Goal: Transaction & Acquisition: Subscribe to service/newsletter

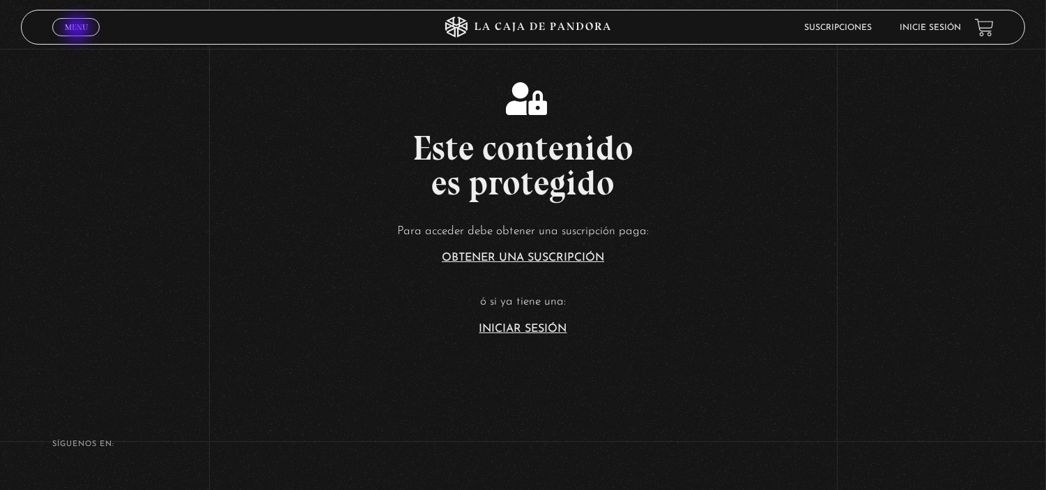
click at [79, 30] on span "Menu" at bounding box center [76, 27] width 23 height 8
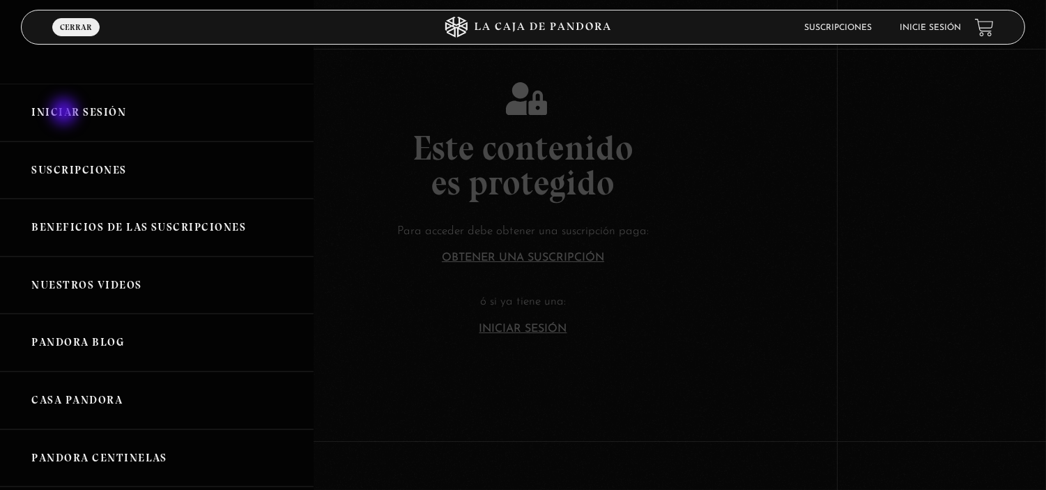
click at [66, 113] on link "Iniciar Sesión" at bounding box center [157, 113] width 314 height 58
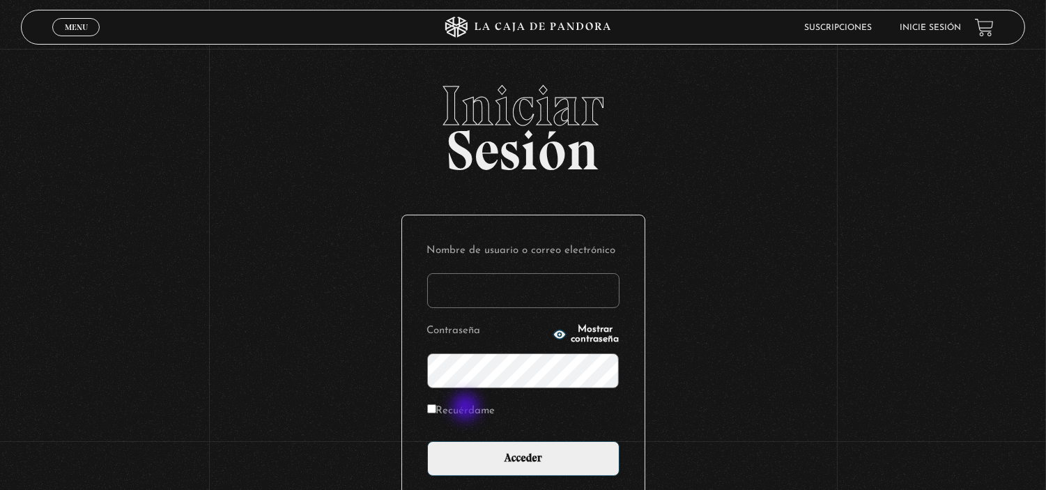
type input "[EMAIL_ADDRESS][DOMAIN_NAME]"
click at [468, 409] on label "Recuérdame" at bounding box center [461, 412] width 68 height 22
click at [436, 409] on input "Recuérdame" at bounding box center [431, 408] width 9 height 9
checkbox input "true"
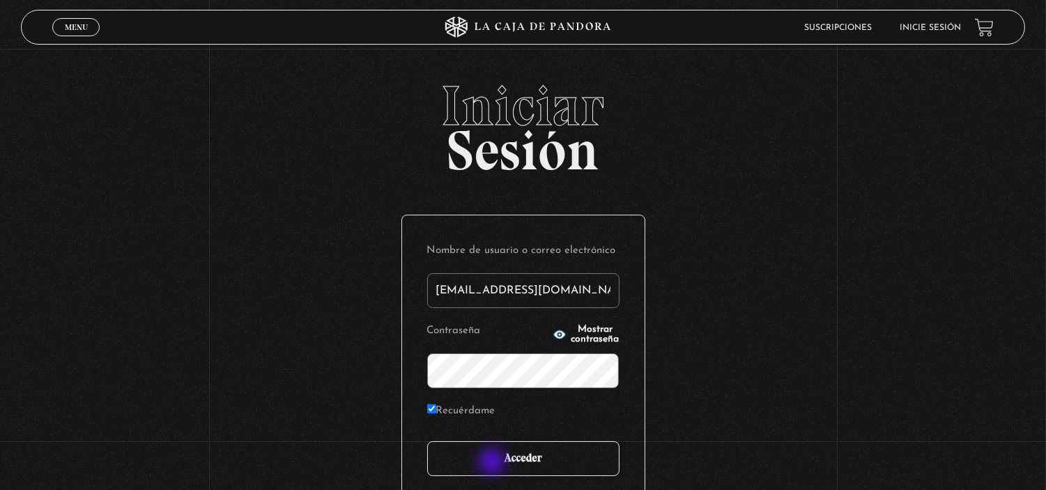
click at [493, 463] on input "Acceder" at bounding box center [523, 458] width 192 height 35
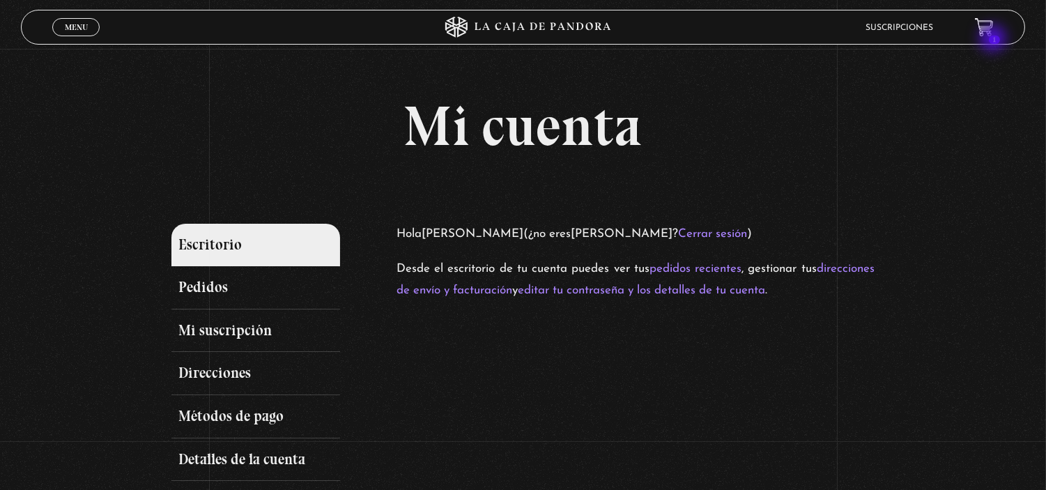
click at [995, 40] on header "Menu Cerrar Suscripciones 1" at bounding box center [523, 27] width 1004 height 35
click at [993, 30] on icon at bounding box center [983, 26] width 17 height 16
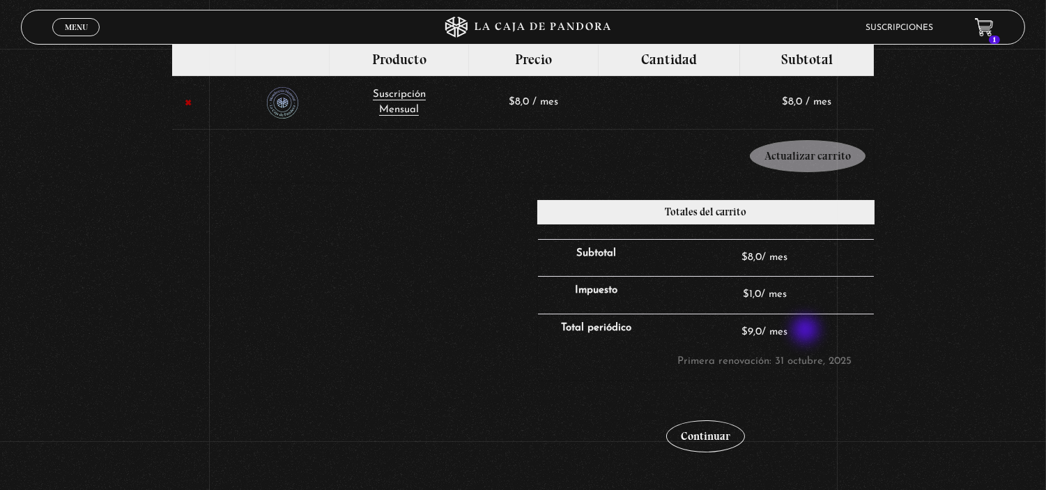
scroll to position [176, 0]
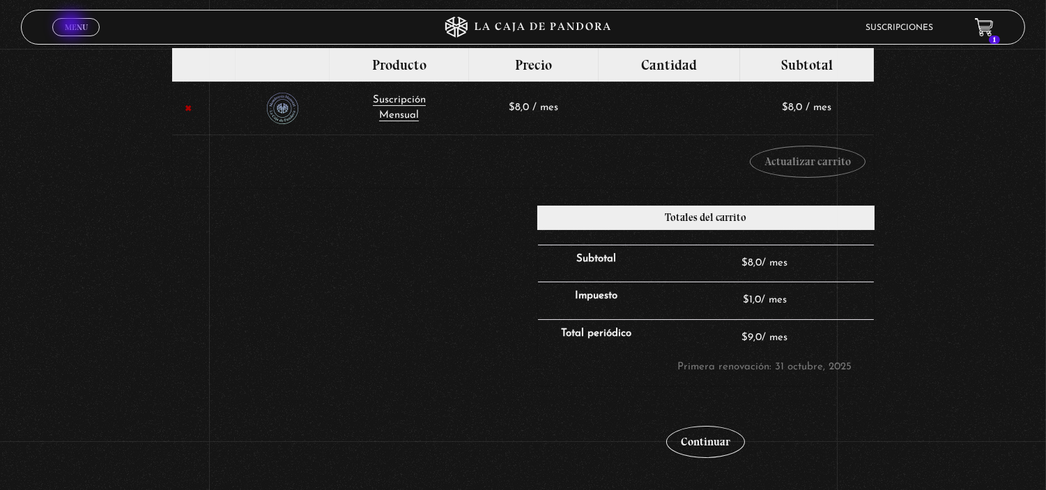
click at [72, 26] on span "Menu" at bounding box center [76, 27] width 23 height 8
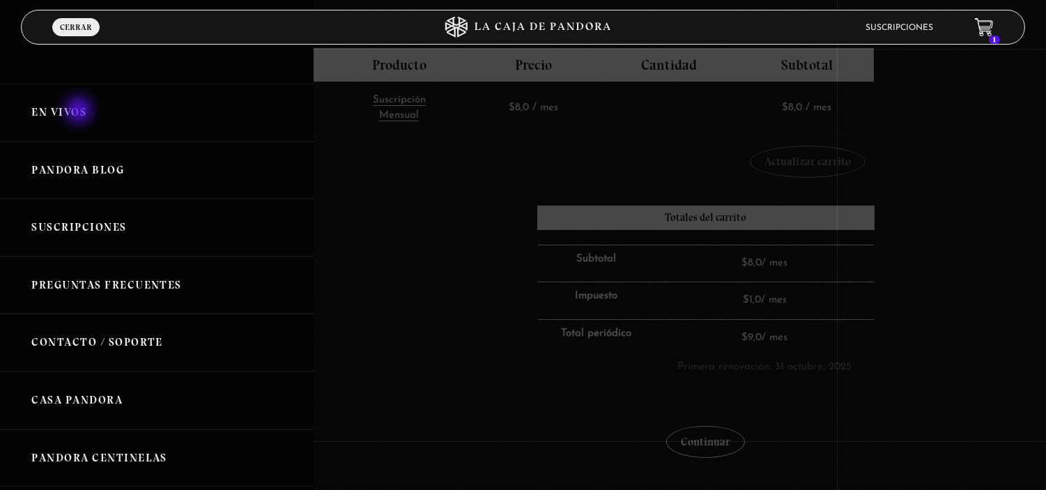
click at [80, 112] on link "En vivos" at bounding box center [157, 113] width 314 height 58
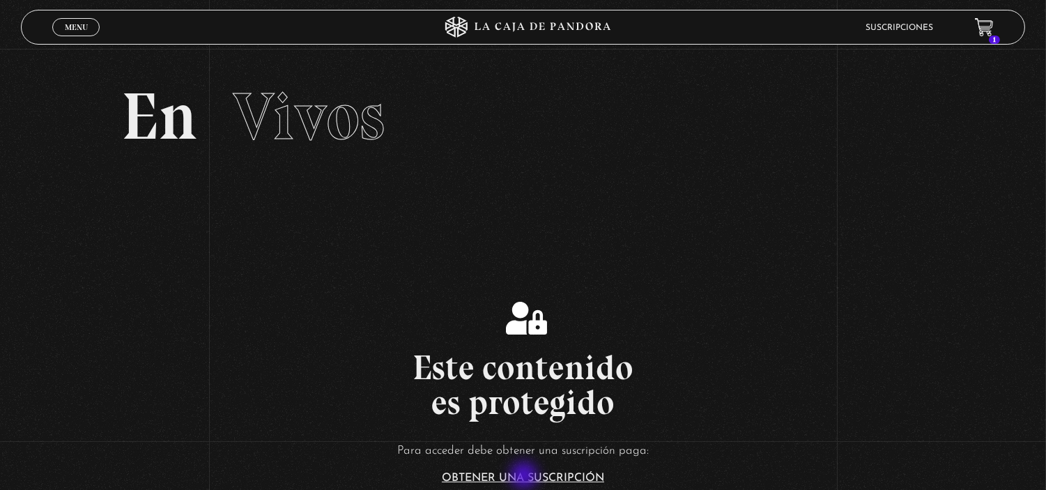
click at [526, 477] on link "Obtener una suscripción" at bounding box center [523, 478] width 162 height 11
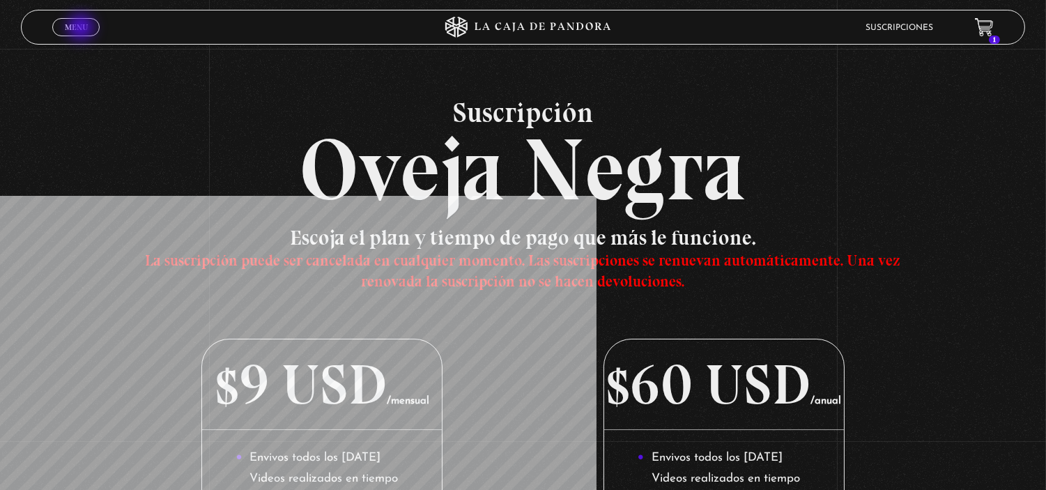
click at [82, 29] on span "Menu" at bounding box center [76, 27] width 23 height 8
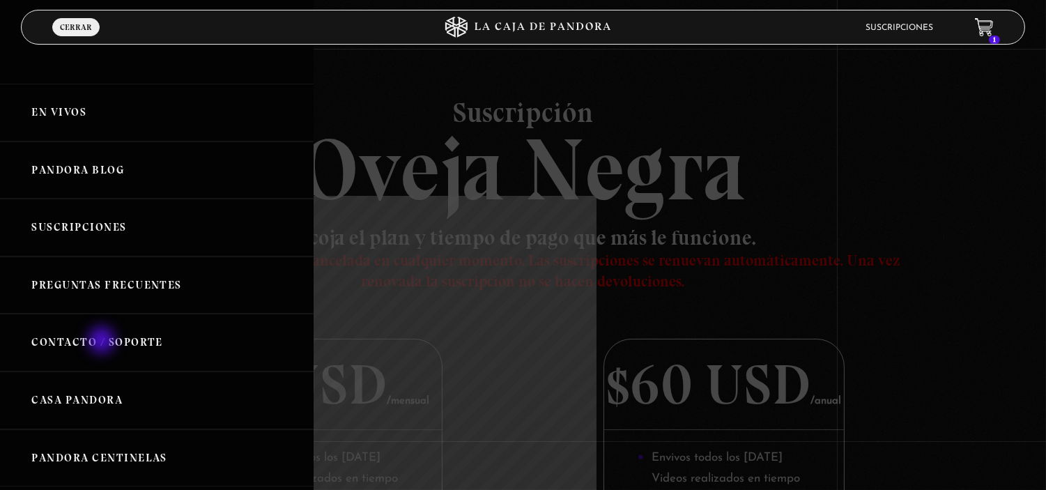
click at [103, 342] on link "Contacto / Soporte" at bounding box center [157, 343] width 314 height 58
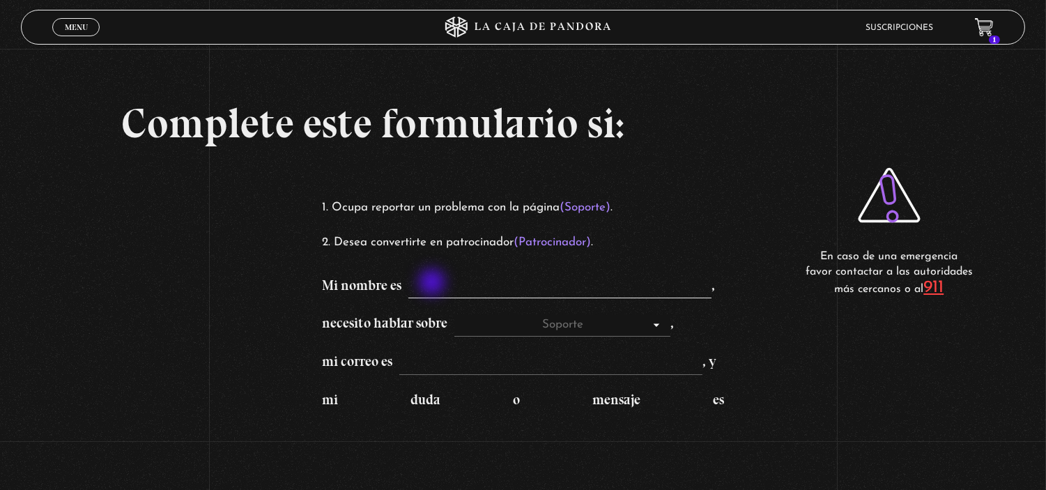
click at [434, 284] on input "Mi nombre es ," at bounding box center [559, 288] width 303 height 22
click at [606, 203] on mark "(Soporte)" at bounding box center [585, 207] width 51 height 12
click at [439, 286] on input "Mi nombre es ," at bounding box center [559, 288] width 303 height 22
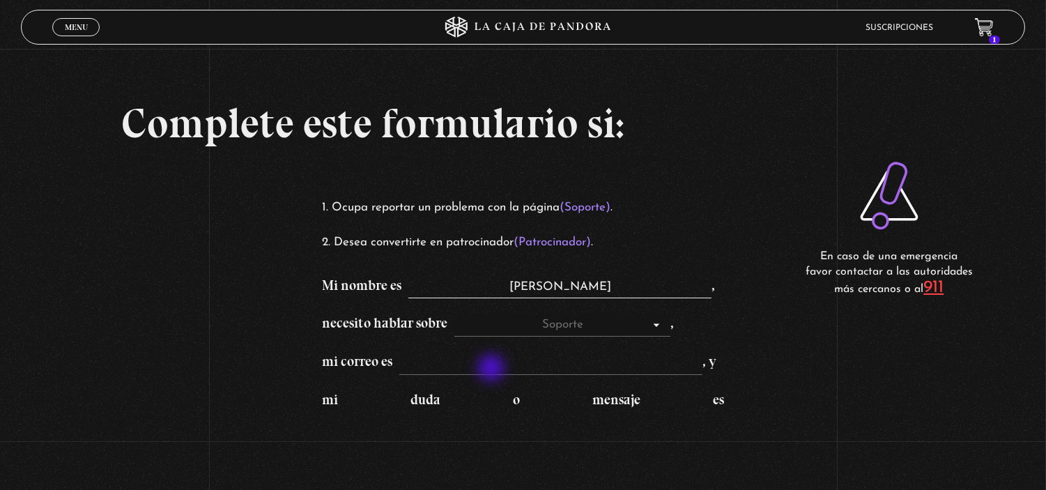
type input "Angie Esquivel"
click at [493, 369] on input "mi correo es , y" at bounding box center [550, 364] width 303 height 22
click at [493, 369] on input "a" at bounding box center [550, 364] width 303 height 22
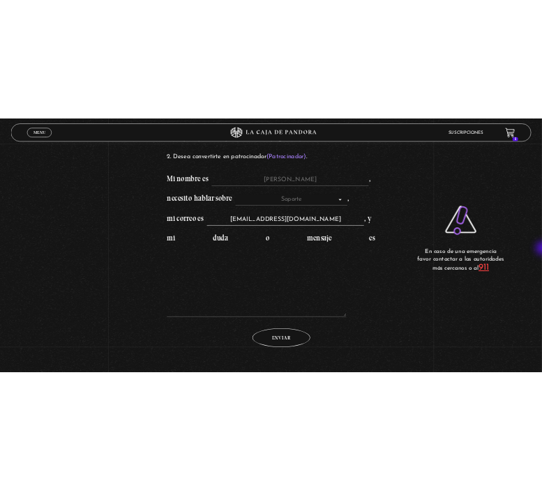
scroll to position [177, 0]
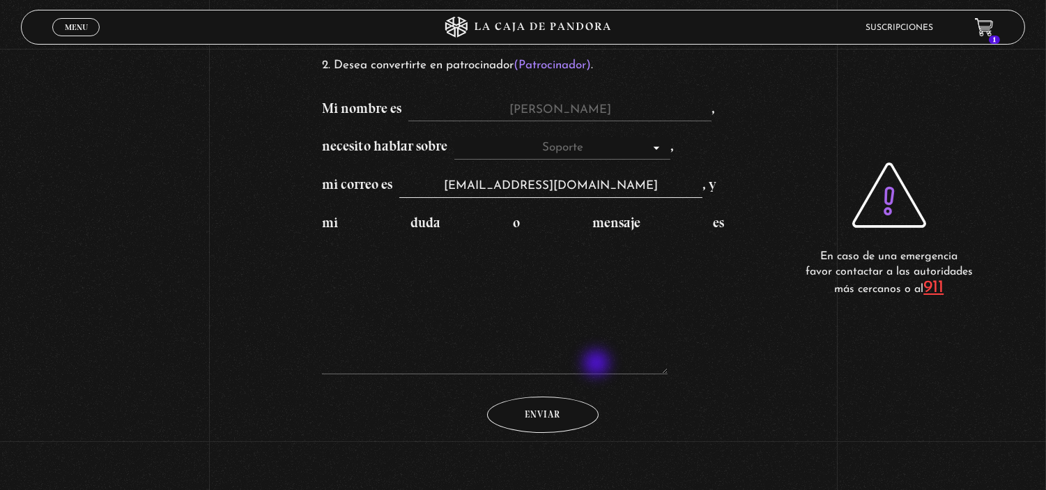
type input "[EMAIL_ADDRESS][DOMAIN_NAME]"
click at [598, 365] on textarea "mi duda o mensaje es" at bounding box center [495, 304] width 346 height 139
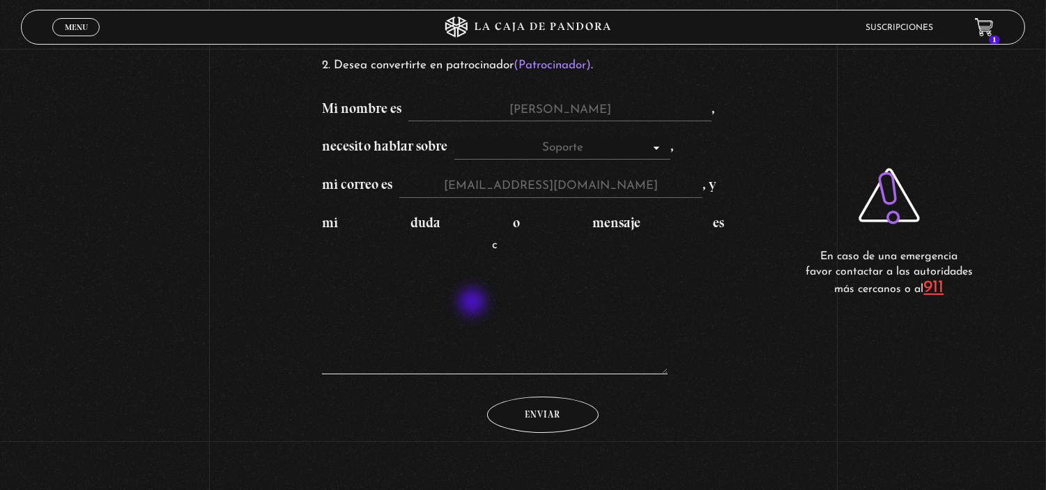
type textarea "c"
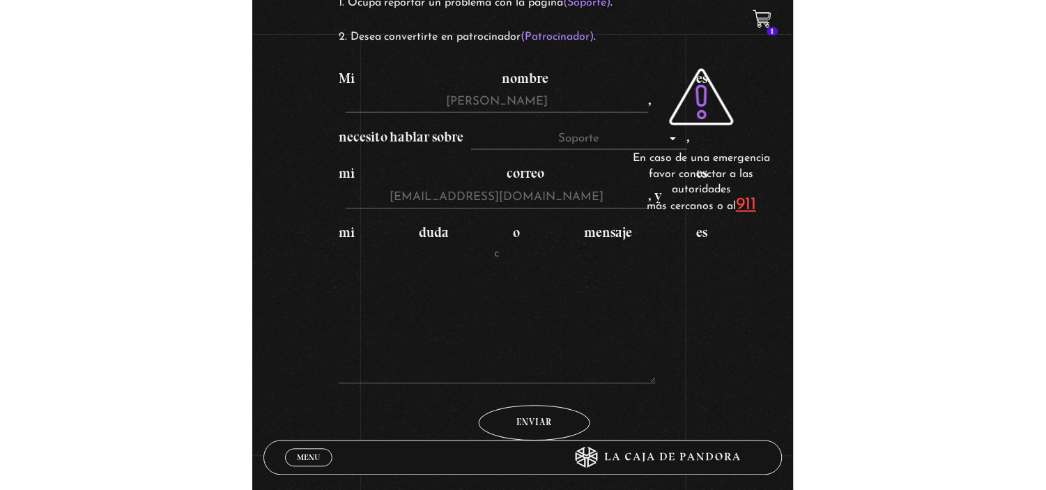
scroll to position [0, 0]
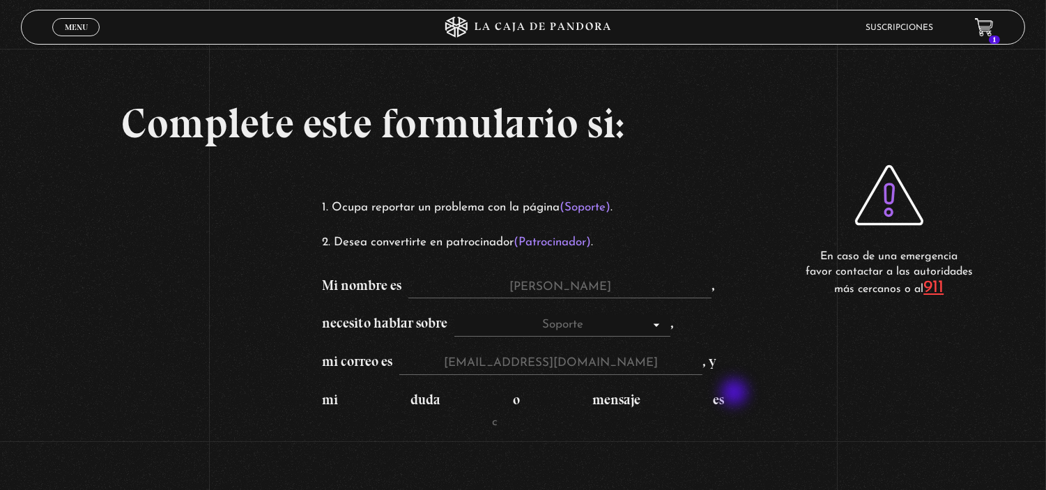
click at [736, 394] on div "Complete este formulario si: Ocupa reportar un problema con la página (Soporte)…" at bounding box center [523, 315] width 1046 height 631
click at [505, 422] on textarea "c" at bounding box center [495, 481] width 346 height 139
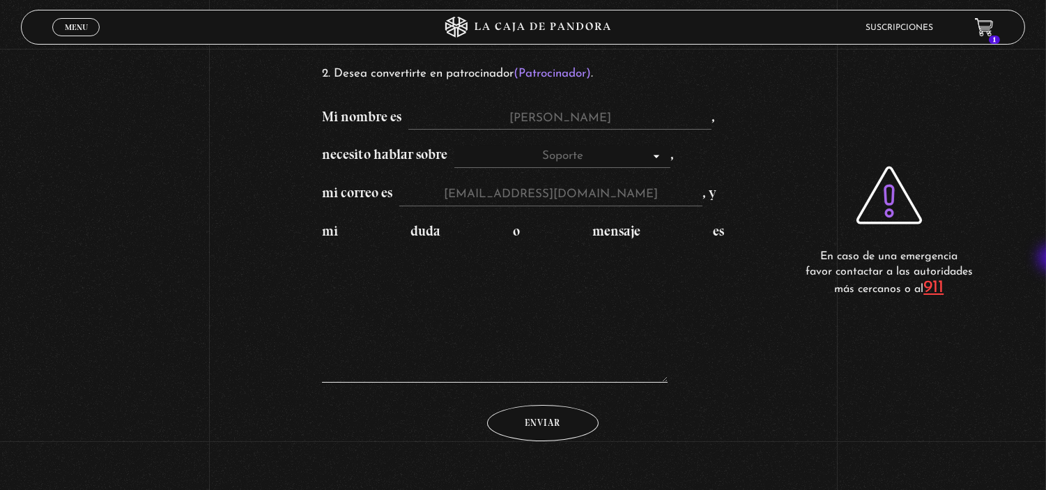
scroll to position [174, 0]
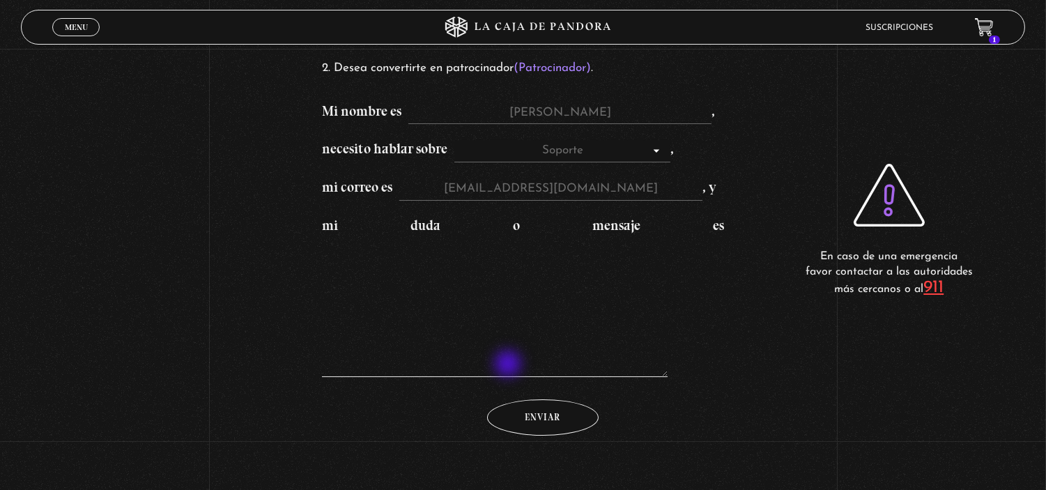
click at [510, 365] on textarea "mi duda o mensaje es" at bounding box center [495, 307] width 346 height 139
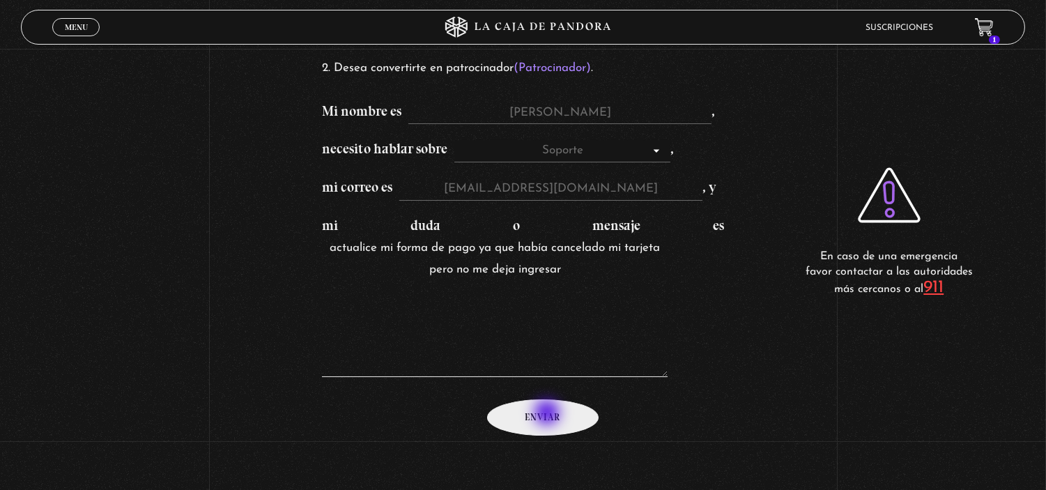
type textarea "actualice mi forma de pago ya que había cancelado mi tarjeta pero no me deja in…"
click at [549, 414] on input "Enviar" at bounding box center [543, 417] width 112 height 37
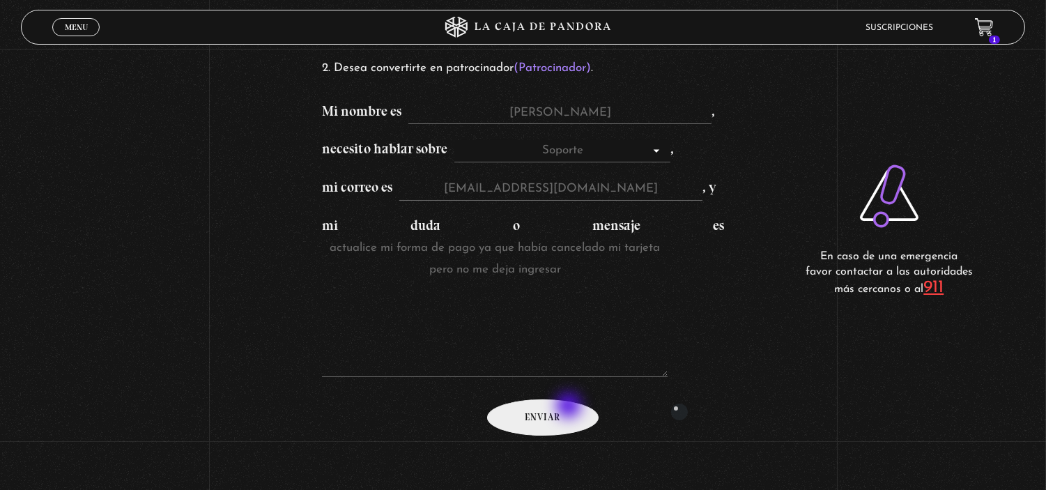
click at [570, 407] on input "Enviar" at bounding box center [543, 417] width 112 height 37
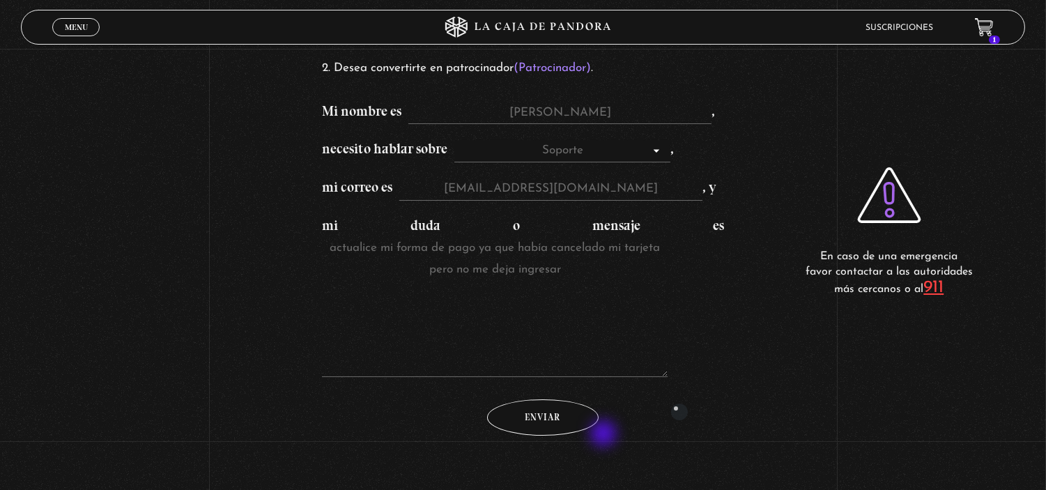
click at [487, 399] on input "Enviar" at bounding box center [543, 417] width 112 height 37
click at [84, 20] on link "Menu Cerrar" at bounding box center [75, 27] width 47 height 18
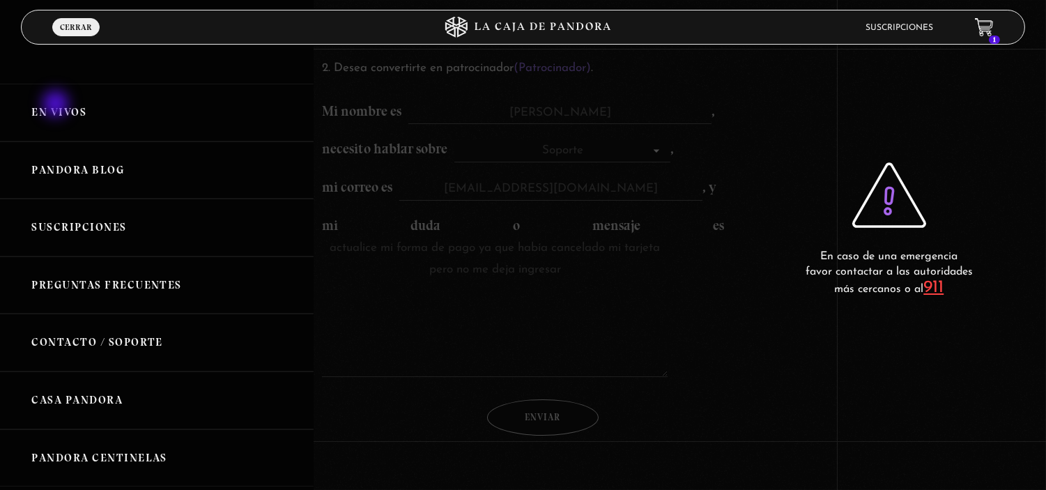
click at [57, 105] on link "En vivos" at bounding box center [157, 113] width 314 height 58
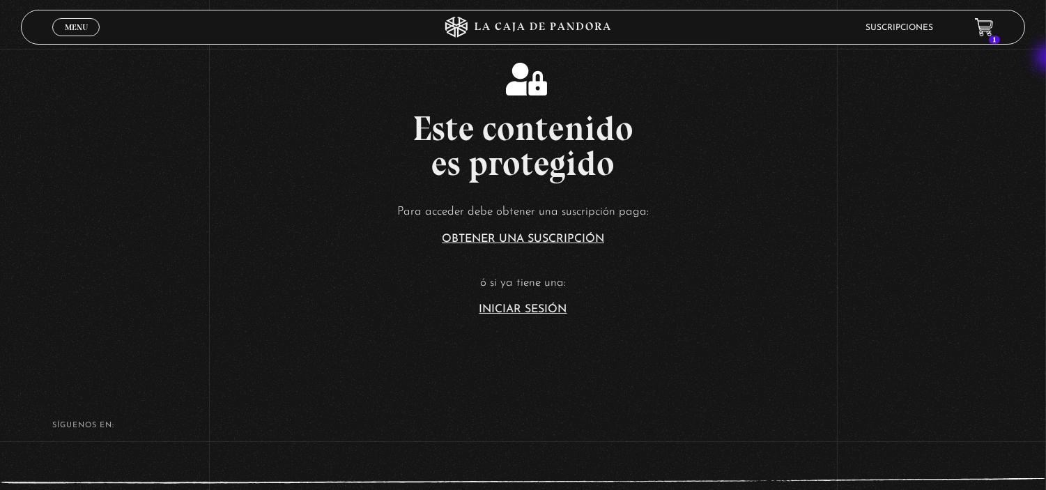
scroll to position [317, 0]
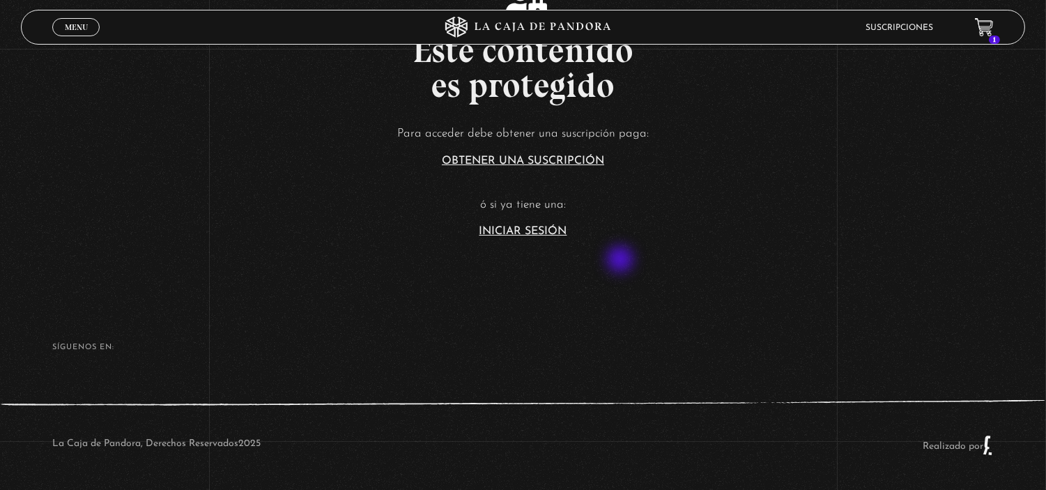
drag, startPoint x: 638, startPoint y: 245, endPoint x: 621, endPoint y: 261, distance: 24.2
click at [621, 261] on section "Este contenido es protegido Para acceder debe obtener una suscripción paga: Obt…" at bounding box center [523, 98] width 1046 height 392
click at [539, 230] on link "Iniciar Sesión" at bounding box center [524, 231] width 88 height 11
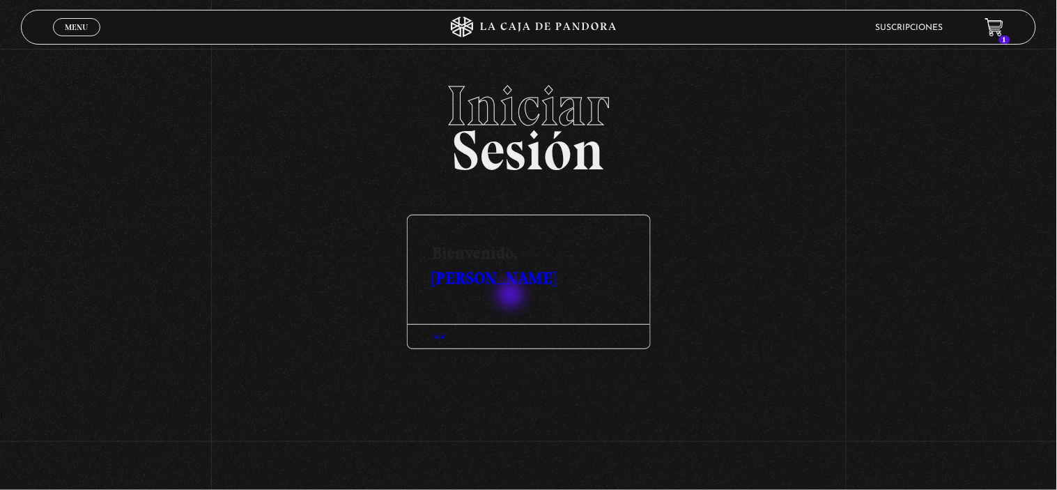
click at [512, 296] on div at bounding box center [529, 307] width 243 height 33
click at [516, 281] on link "[PERSON_NAME]" at bounding box center [495, 278] width 124 height 20
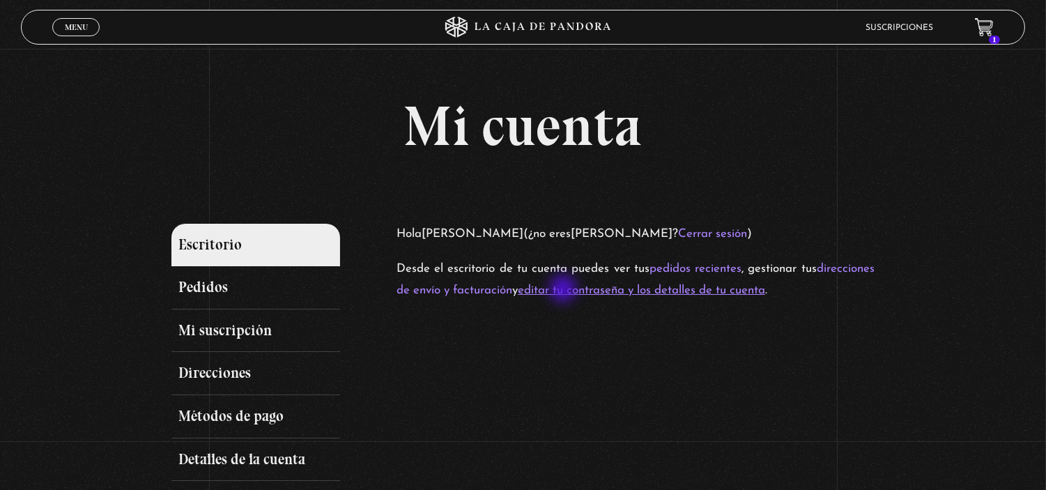
click at [565, 290] on link "editar tu contraseña y los detalles de tu cuenta" at bounding box center [641, 290] width 247 height 12
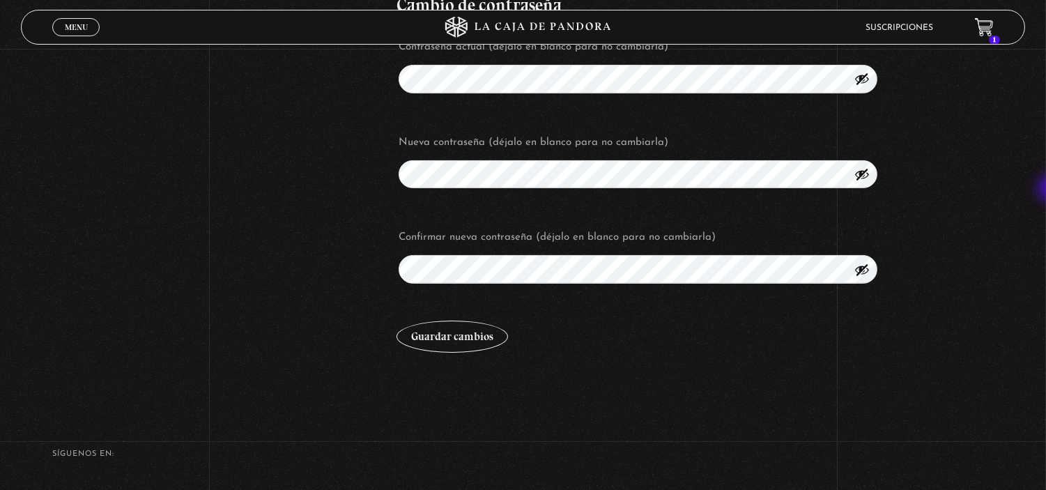
scroll to position [538, 0]
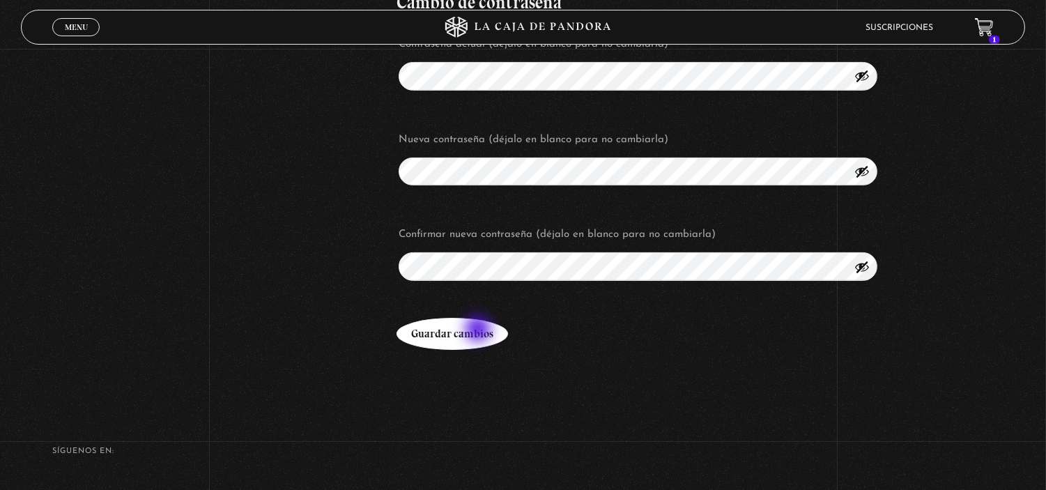
click at [480, 330] on button "Guardar cambios" at bounding box center [453, 334] width 112 height 32
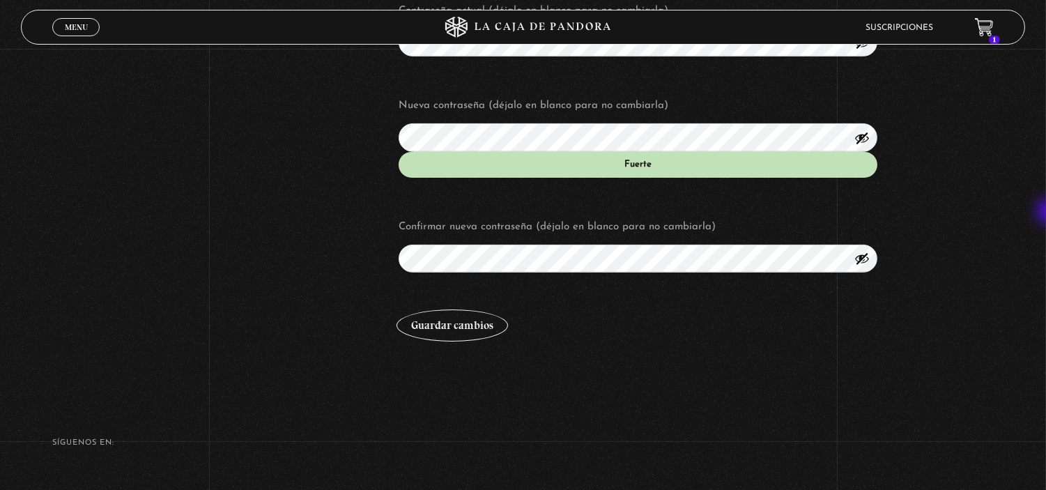
scroll to position [664, 0]
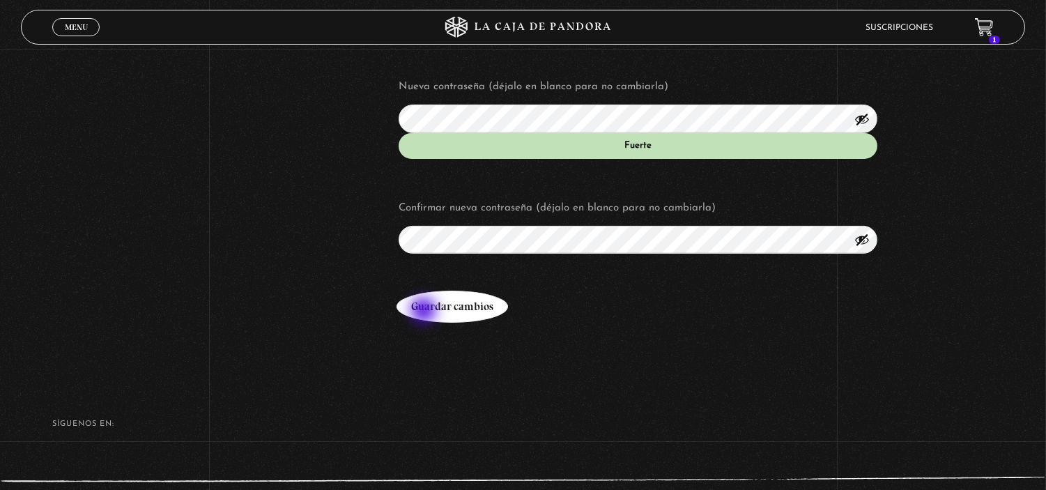
click at [425, 312] on button "Guardar cambios" at bounding box center [453, 307] width 112 height 32
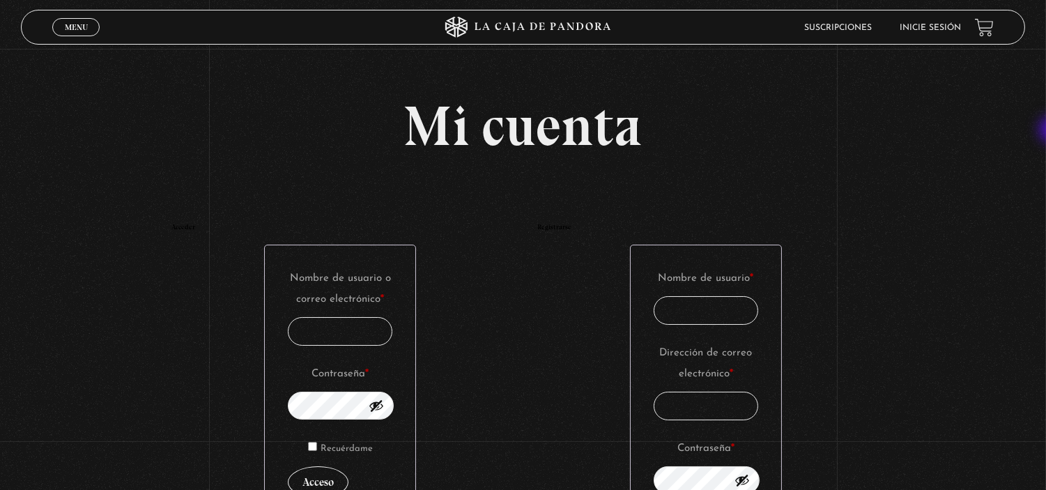
type input "[EMAIL_ADDRESS][DOMAIN_NAME]"
click at [380, 407] on button "Mostrar contraseña" at bounding box center [376, 405] width 15 height 15
click at [316, 443] on input "Recuérdame" at bounding box center [312, 446] width 9 height 9
checkbox input "true"
click at [321, 478] on button "Acceso" at bounding box center [318, 482] width 61 height 32
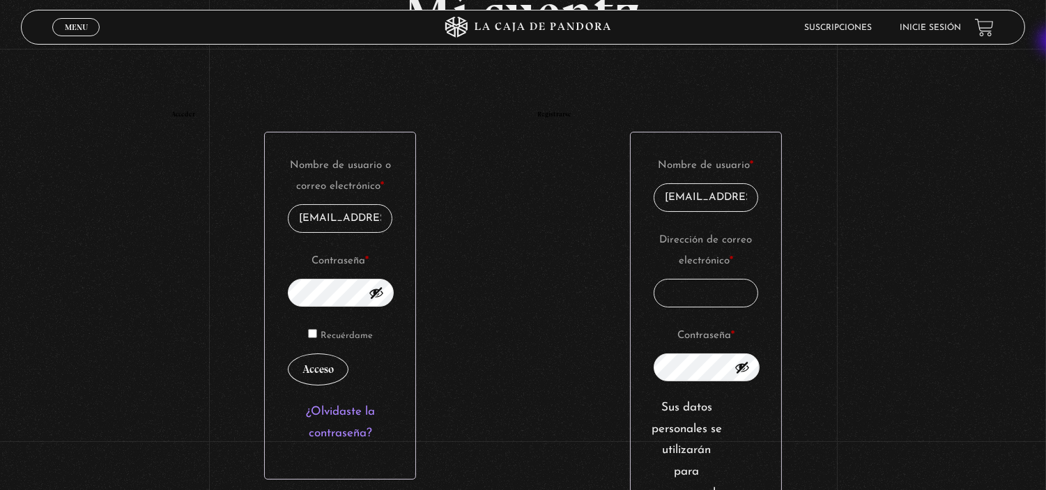
scroll to position [110, 0]
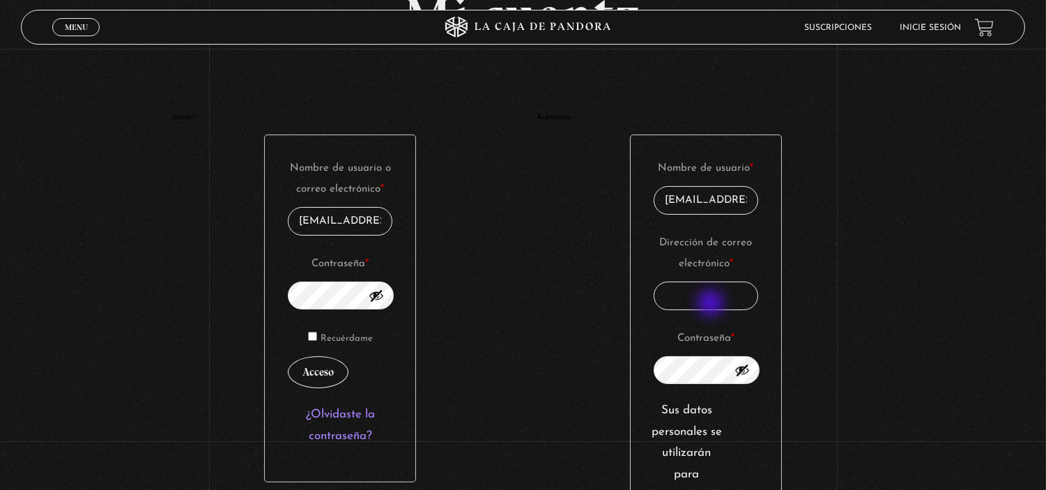
click at [712, 305] on input "Dirección de correo electrónico * Obligatorio" at bounding box center [706, 296] width 105 height 29
click at [753, 202] on input "[EMAIL_ADDRESS][DOMAIN_NAME]" at bounding box center [706, 200] width 105 height 29
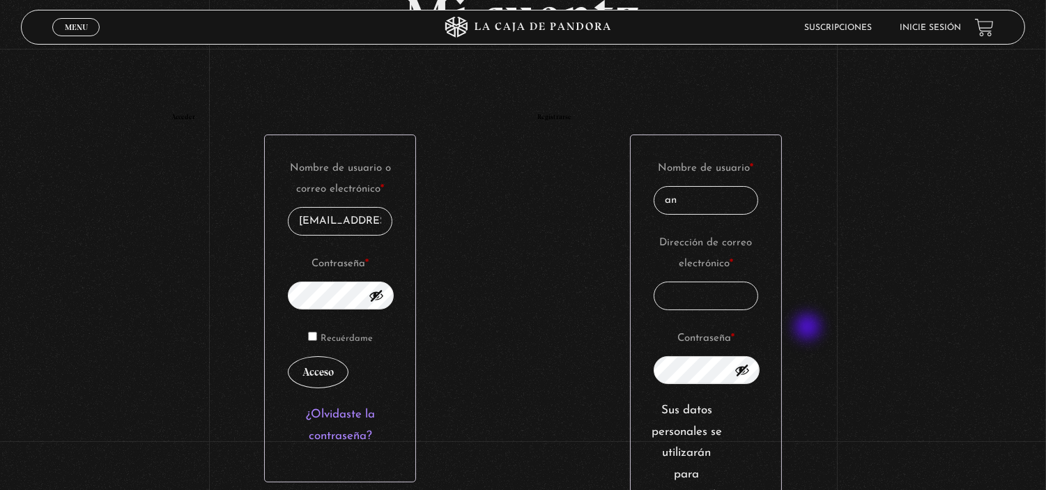
type input "a"
click at [809, 328] on div "Registrarse Nombre de usuario * Obligatorio Dirección de correo electrónico * O…" at bounding box center [705, 499] width 337 height 770
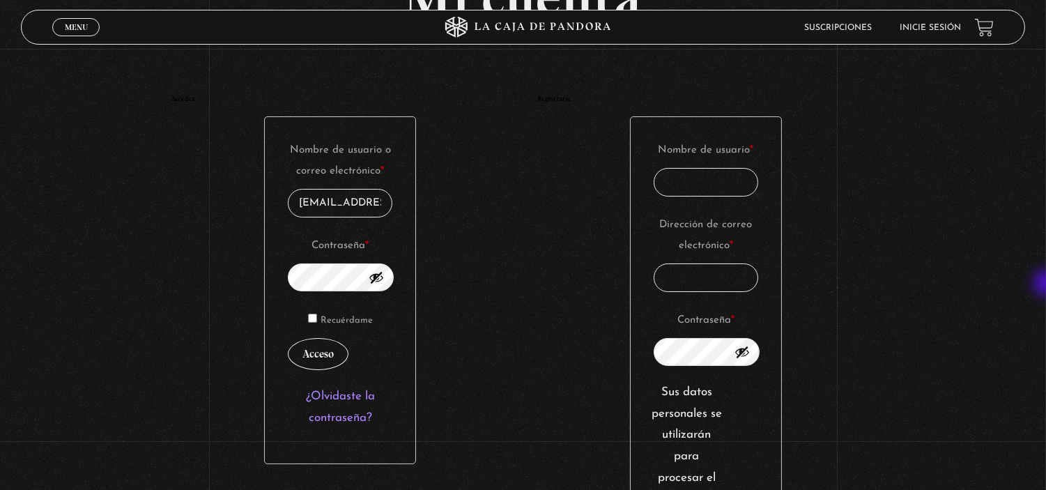
scroll to position [124, 0]
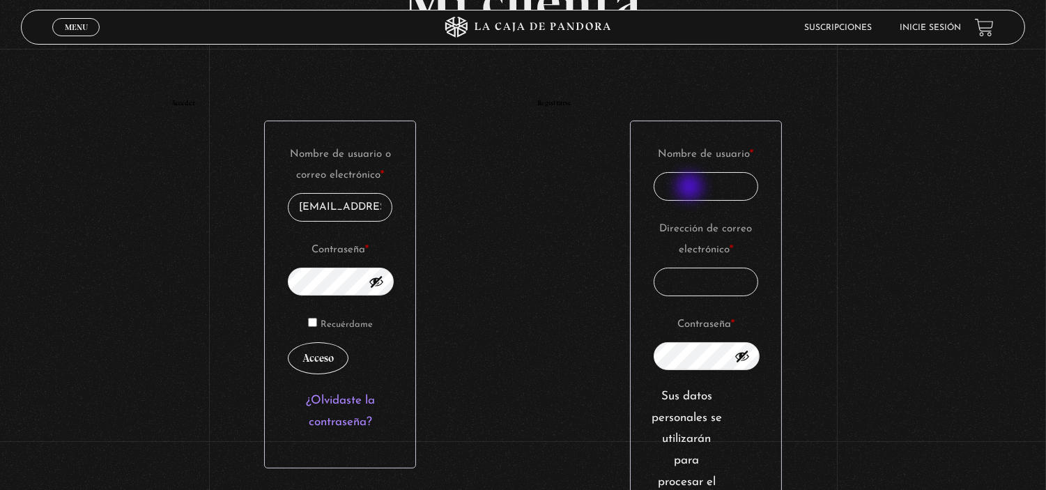
click at [691, 188] on input "Nombre de usuario * Obligatorio" at bounding box center [706, 186] width 105 height 29
click at [687, 284] on input "Dirección de correo electrónico * Obligatorio" at bounding box center [706, 282] width 105 height 29
type input "[EMAIL_ADDRESS][DOMAIN_NAME]"
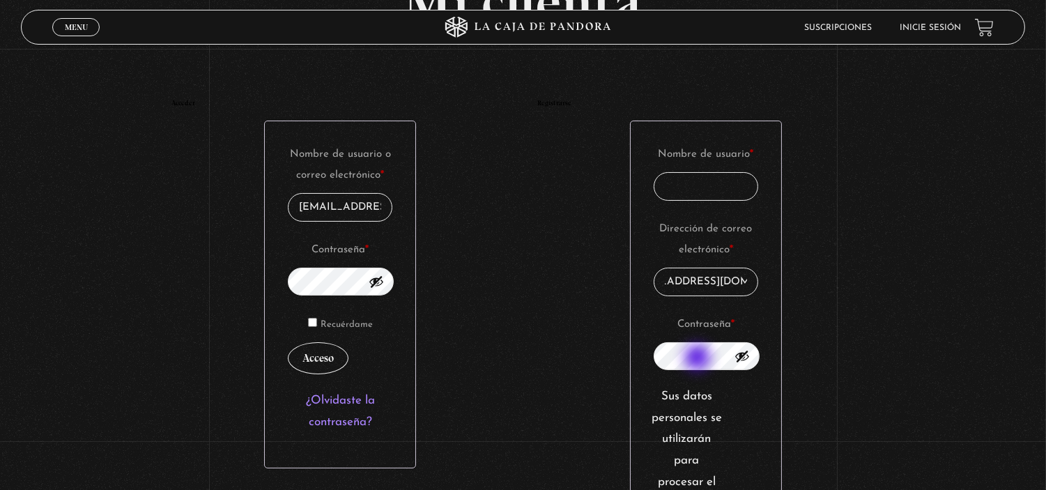
scroll to position [0, 0]
click at [680, 196] on input "Nombre de usuario * Obligatorio" at bounding box center [706, 186] width 105 height 29
type input "Angie Esquivel Herrera"
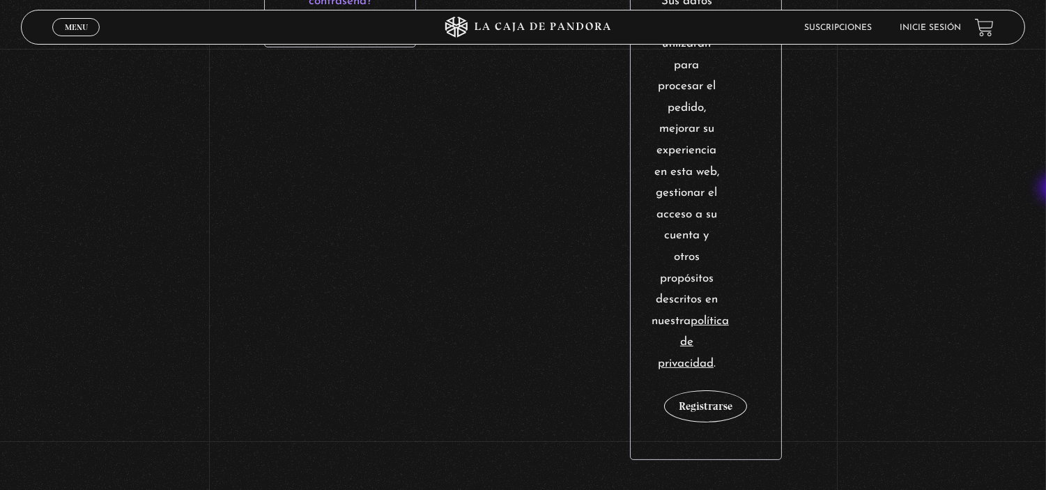
scroll to position [547, 0]
click at [725, 408] on button "Registrarse" at bounding box center [705, 404] width 83 height 32
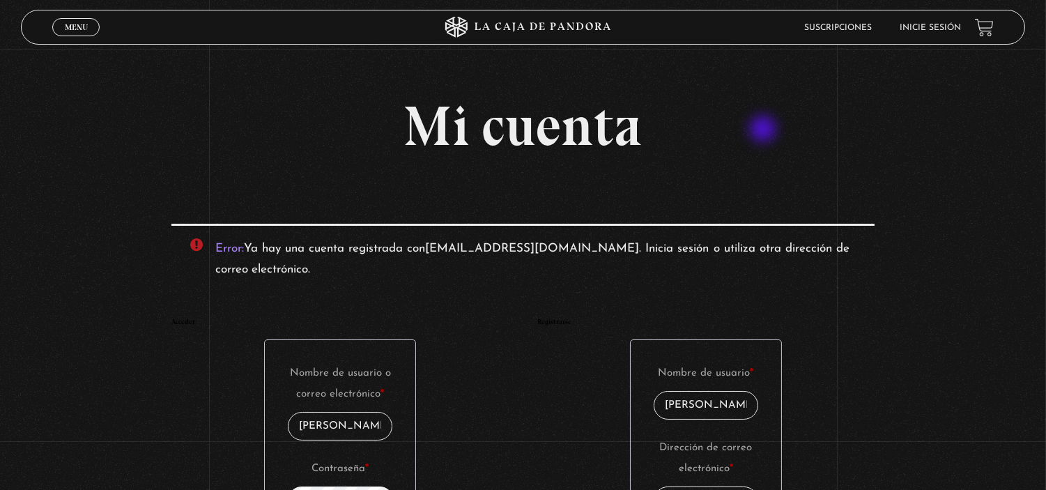
click at [765, 130] on h1 "Mi cuenta" at bounding box center [522, 126] width 703 height 56
click at [85, 35] on span "Cerrar" at bounding box center [76, 40] width 33 height 10
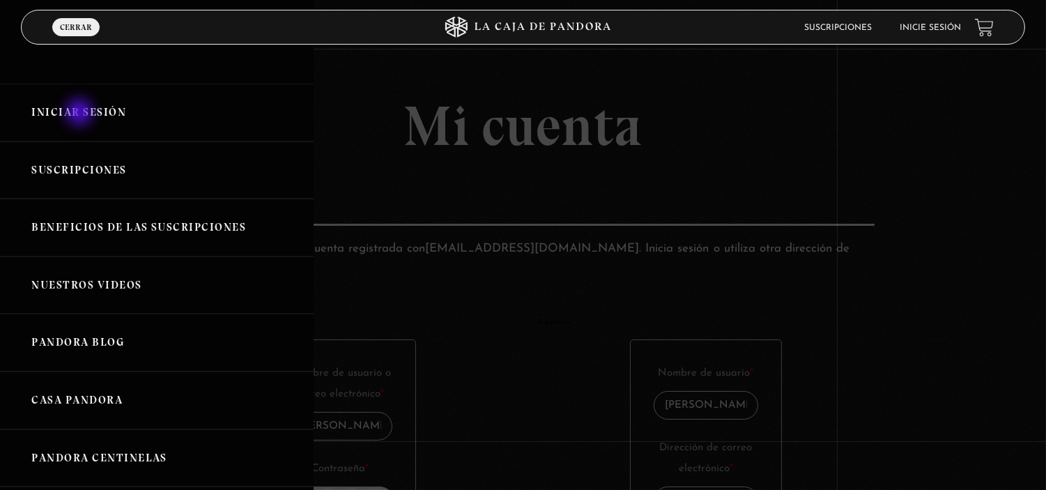
click at [81, 114] on link "Iniciar Sesión" at bounding box center [157, 113] width 314 height 58
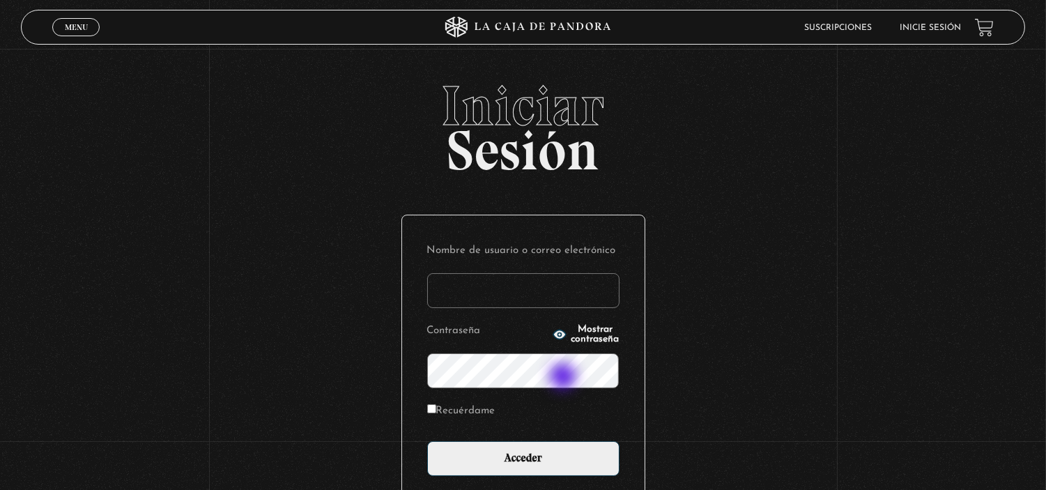
type input "[EMAIL_ADDRESS][DOMAIN_NAME]"
click at [539, 417] on p "Recuérdame" at bounding box center [523, 415] width 192 height 29
click at [553, 337] on icon "button" at bounding box center [559, 334] width 13 height 9
click at [463, 415] on label "Recuérdame" at bounding box center [461, 412] width 68 height 22
click at [436, 413] on input "Recuérdame" at bounding box center [431, 408] width 9 height 9
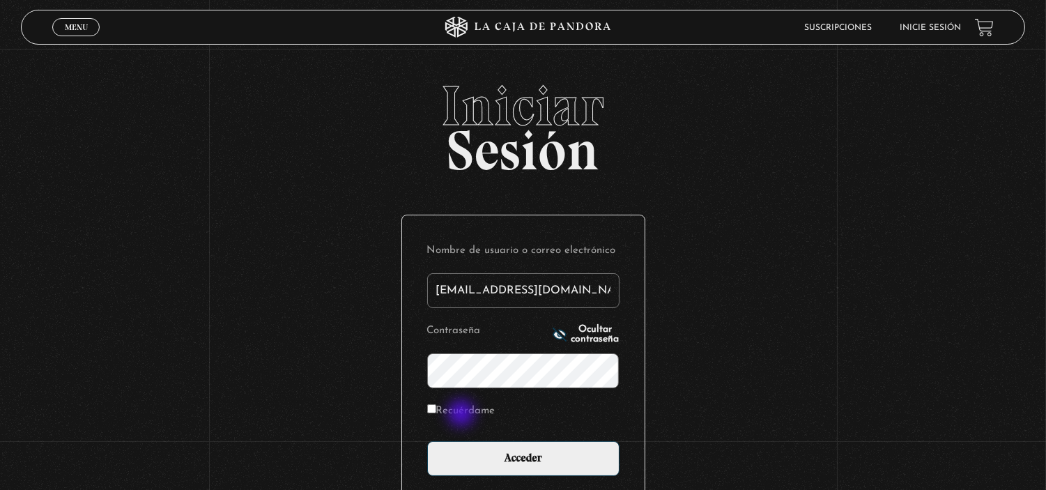
checkbox input "true"
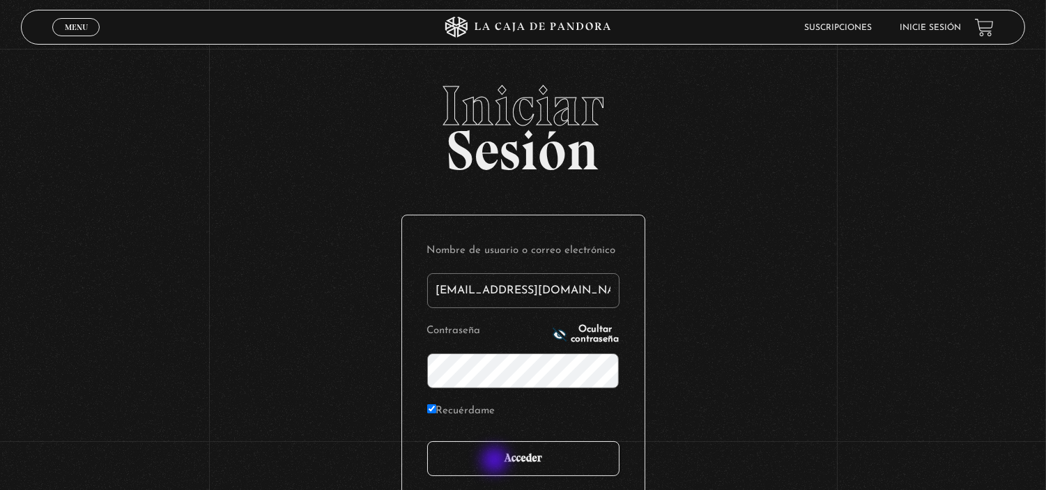
click at [496, 461] on input "Acceder" at bounding box center [523, 458] width 192 height 35
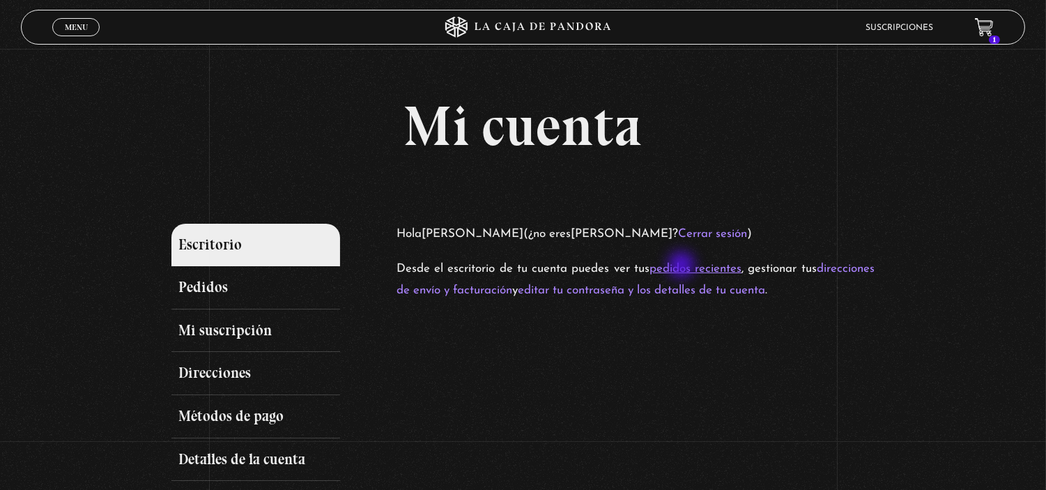
click at [683, 266] on link "pedidos recientes" at bounding box center [696, 269] width 92 height 12
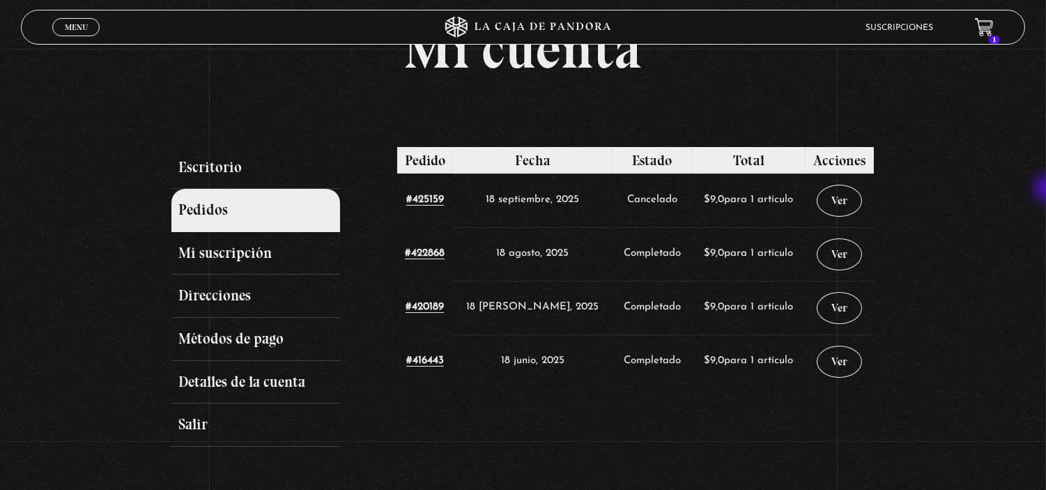
scroll to position [75, 0]
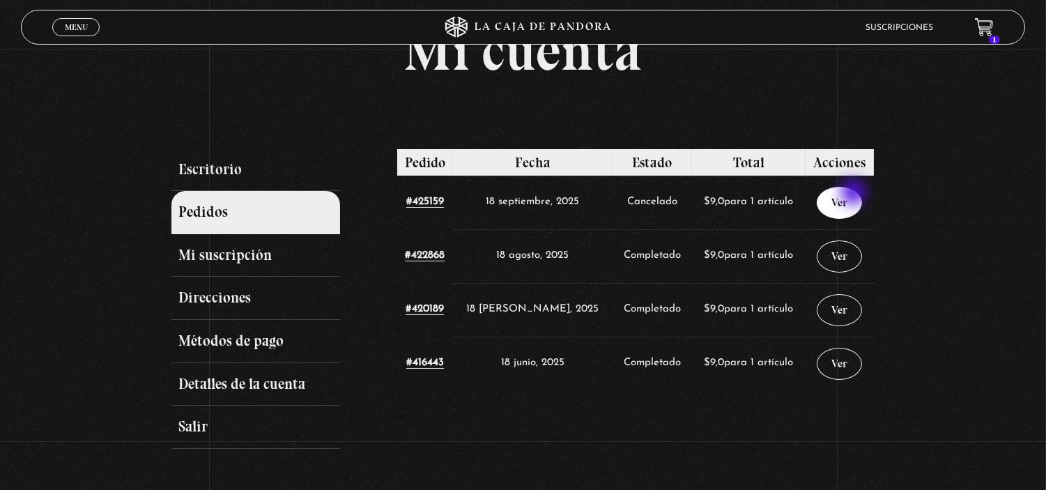
click at [855, 194] on link "Ver" at bounding box center [839, 203] width 45 height 32
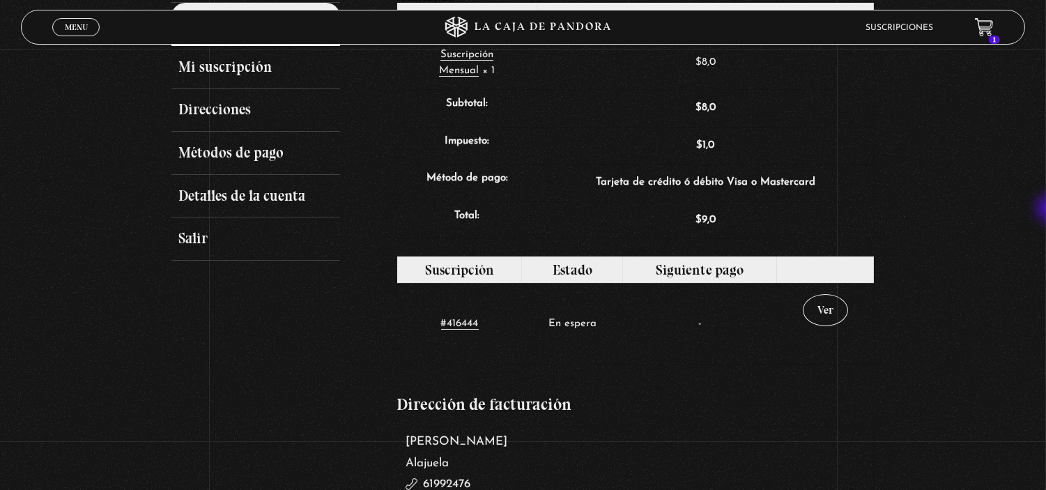
scroll to position [269, 0]
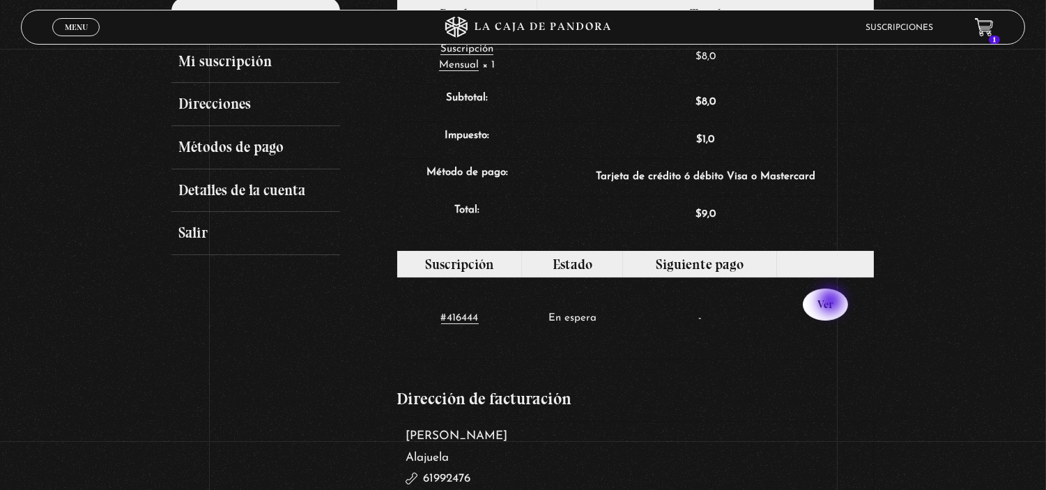
click at [832, 302] on link "Ver" at bounding box center [825, 305] width 45 height 32
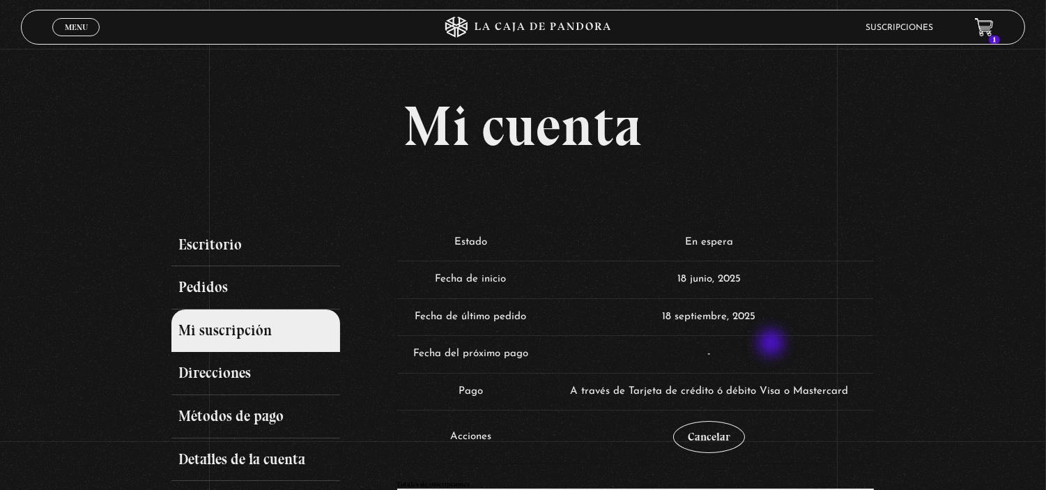
drag, startPoint x: 0, startPoint y: 0, endPoint x: 769, endPoint y: 344, distance: 842.1
click at [769, 344] on tbody "Estado En espera Fecha de inicio 18 junio, 2025 Fecha de último pedido 18 septi…" at bounding box center [635, 344] width 477 height 240
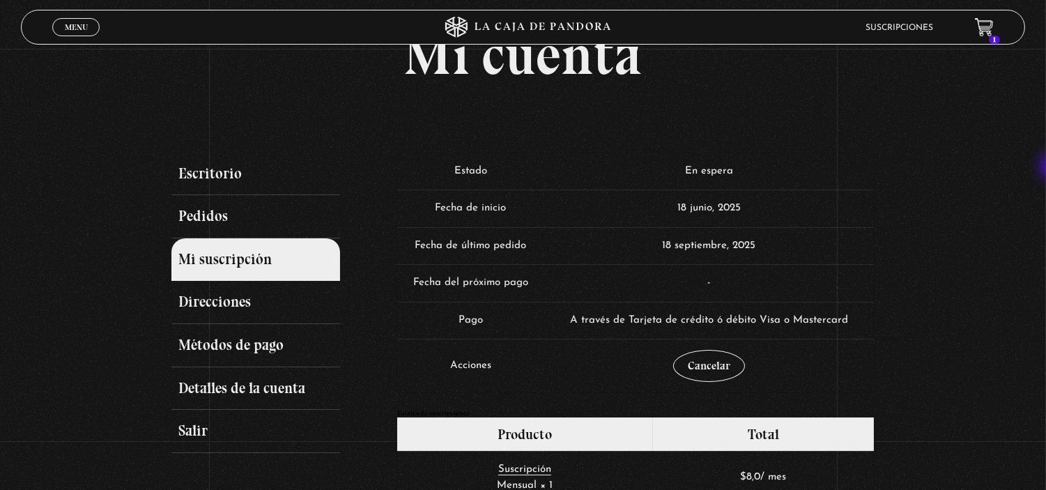
scroll to position [68, 0]
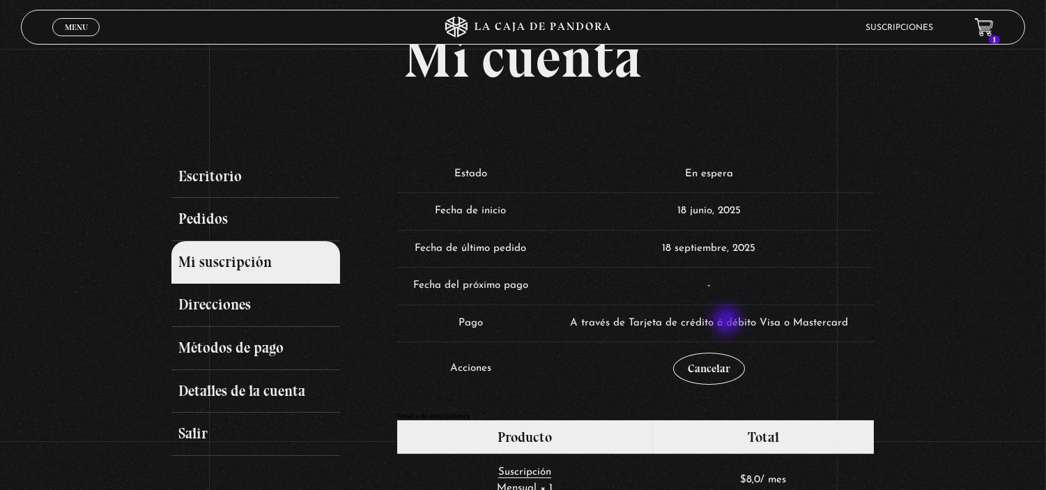
click at [728, 322] on span "A través de Tarjeta de crédito ó débito Visa o Mastercard" at bounding box center [709, 323] width 278 height 10
click at [481, 323] on td "Pago" at bounding box center [470, 324] width 147 height 38
click at [584, 330] on td "A través de Tarjeta de crédito ó débito Visa o Mastercard" at bounding box center [709, 324] width 330 height 38
click at [727, 376] on link "Cancelar" at bounding box center [709, 369] width 72 height 32
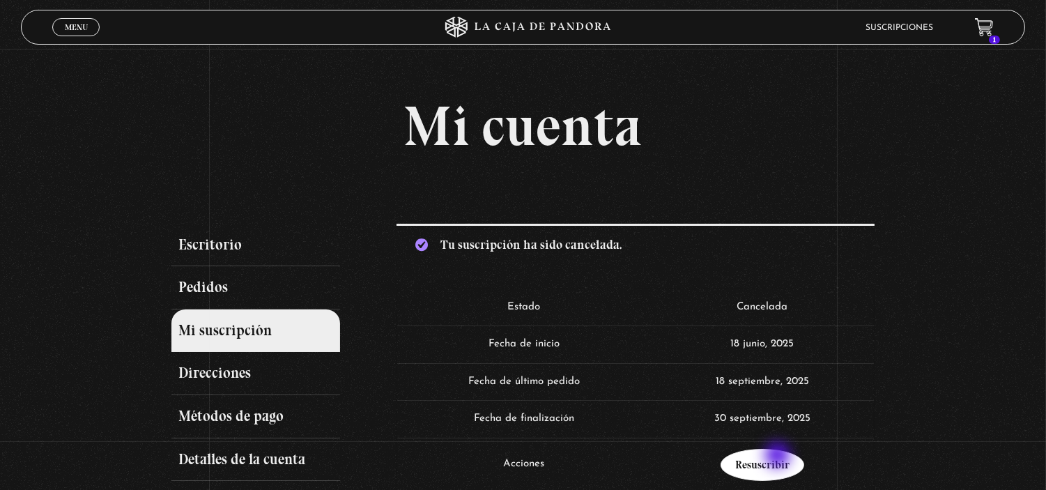
click at [779, 457] on link "Resuscribir" at bounding box center [763, 465] width 84 height 32
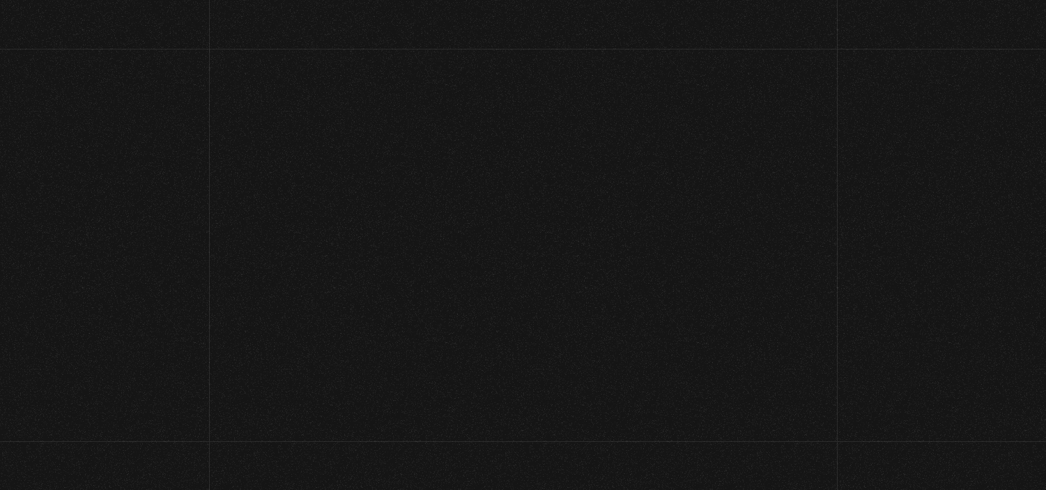
select select "CR-A"
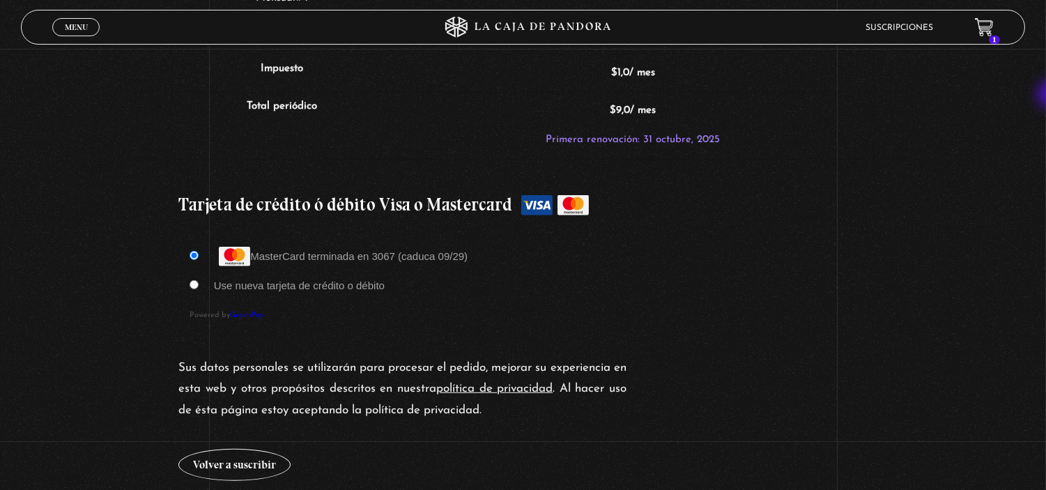
scroll to position [1227, 0]
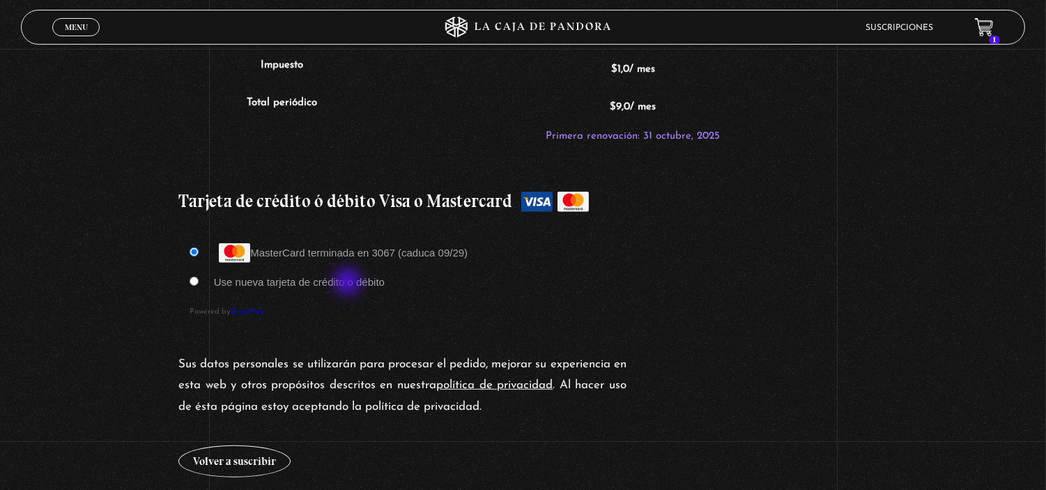
click at [349, 283] on label "Use nueva tarjeta de crédito o débito" at bounding box center [299, 282] width 171 height 12
click at [199, 283] on input "Use nueva tarjeta de crédito o débito" at bounding box center [194, 281] width 9 height 9
radio input "true"
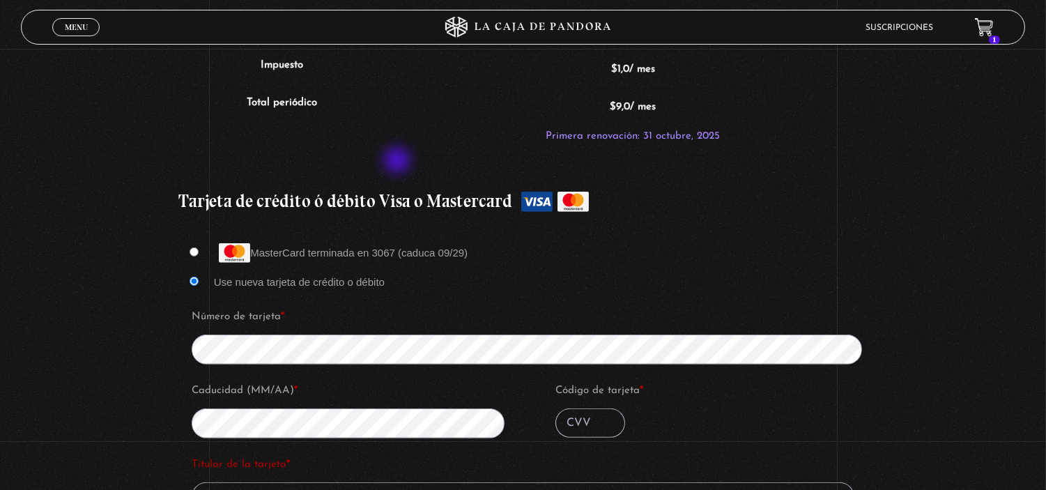
type input "072"
type input "[PERSON_NAME]"
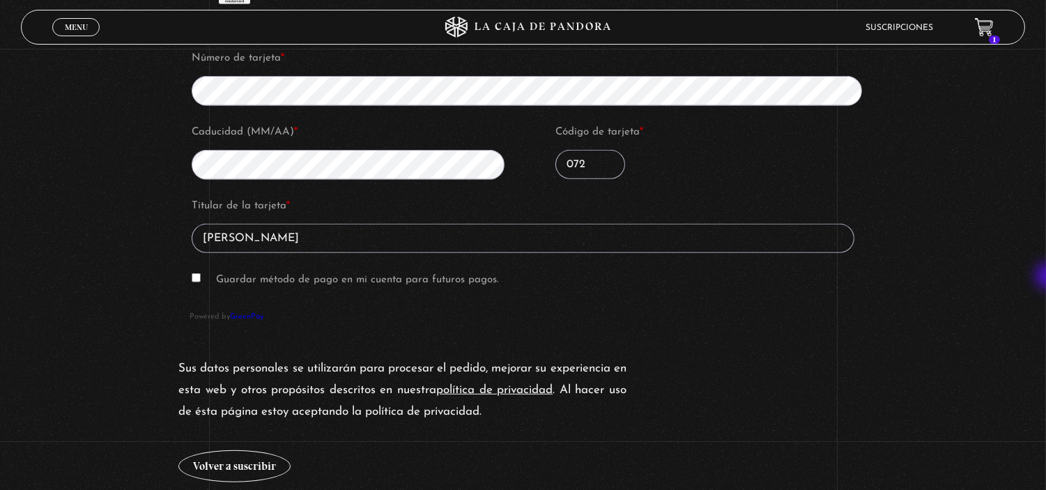
scroll to position [1494, 0]
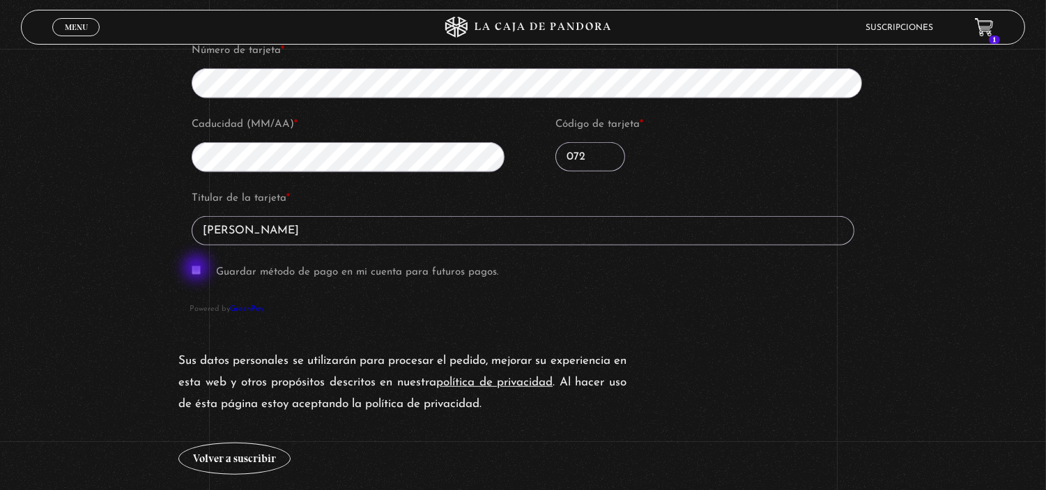
click at [198, 269] on input "Guardar método de pago en mi cuenta para futuros pagos." at bounding box center [196, 270] width 9 height 9
click at [197, 269] on input "Guardar método de pago en mi cuenta para futuros pagos." at bounding box center [196, 270] width 9 height 9
checkbox input "false"
click at [246, 456] on button "Volver a suscribir" at bounding box center [234, 459] width 112 height 32
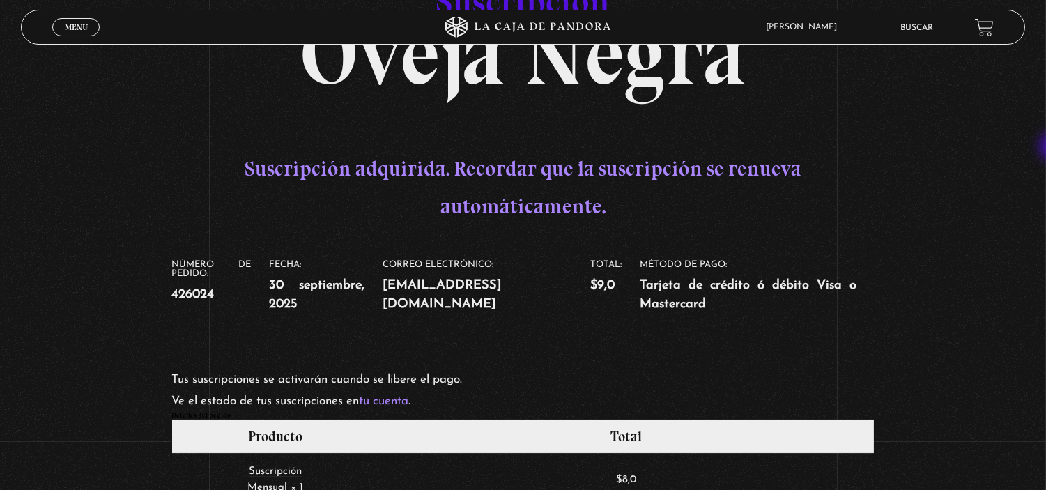
scroll to position [143, 0]
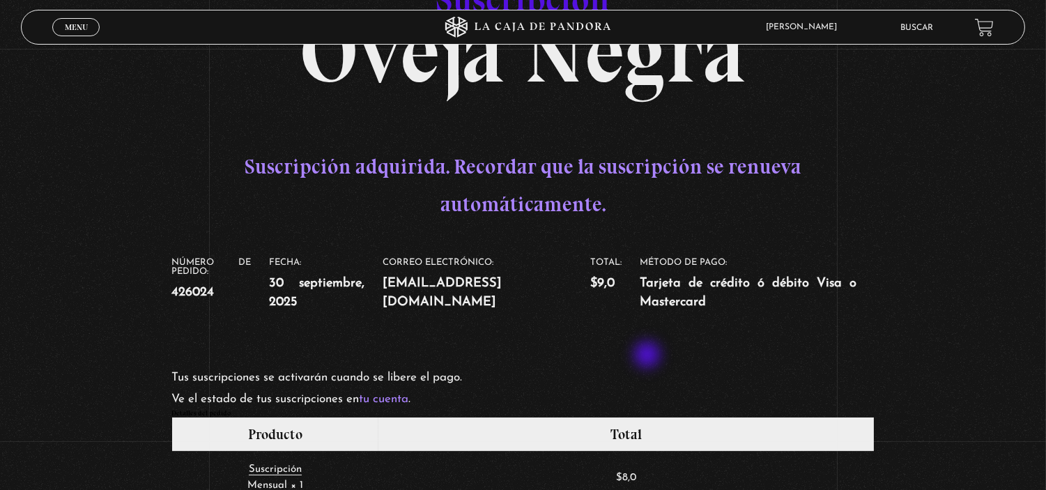
click at [387, 398] on link "tu cuenta" at bounding box center [383, 399] width 49 height 12
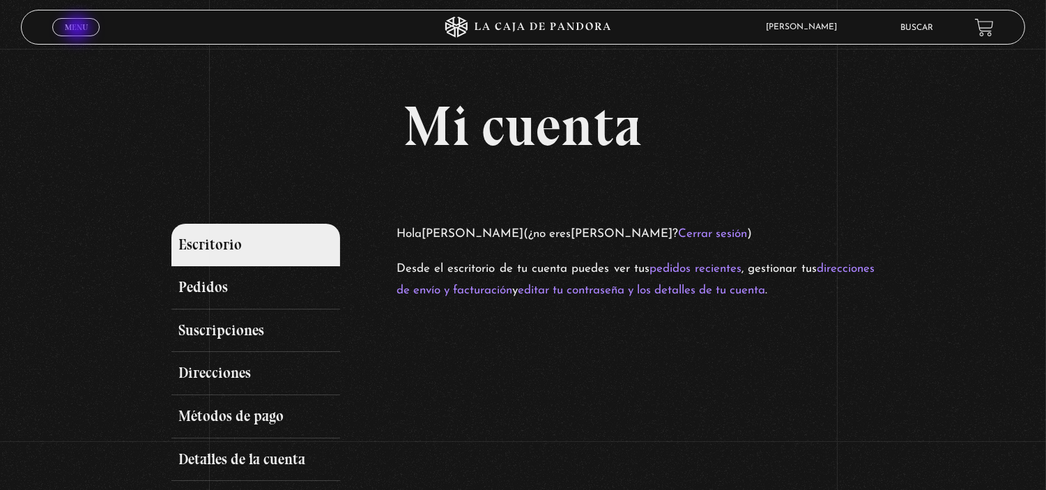
click at [79, 29] on span "Menu" at bounding box center [76, 27] width 23 height 8
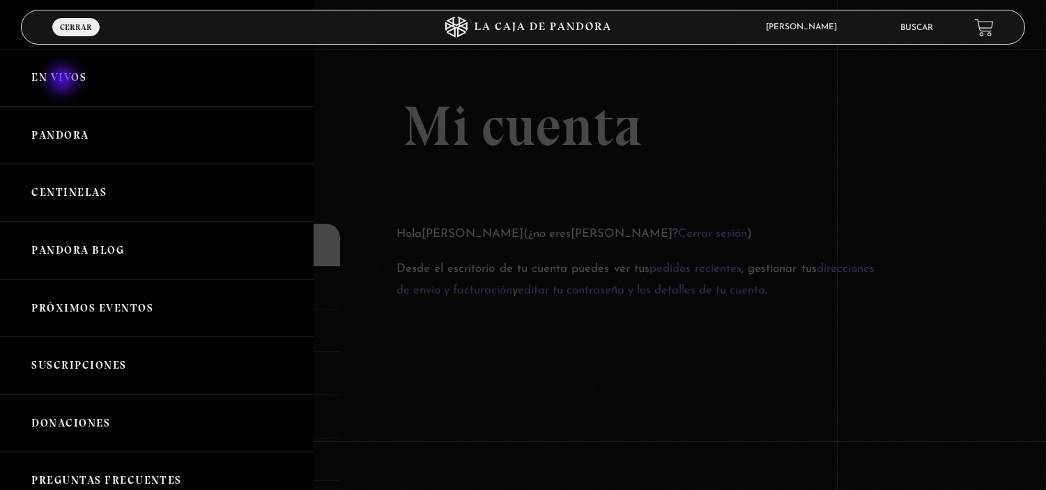
click at [64, 81] on link "En vivos" at bounding box center [157, 78] width 314 height 58
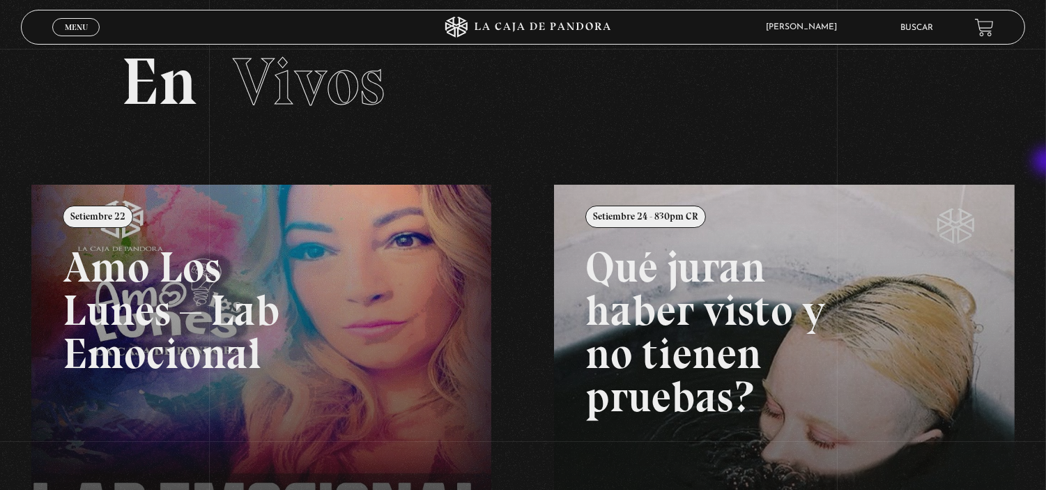
scroll to position [50, 0]
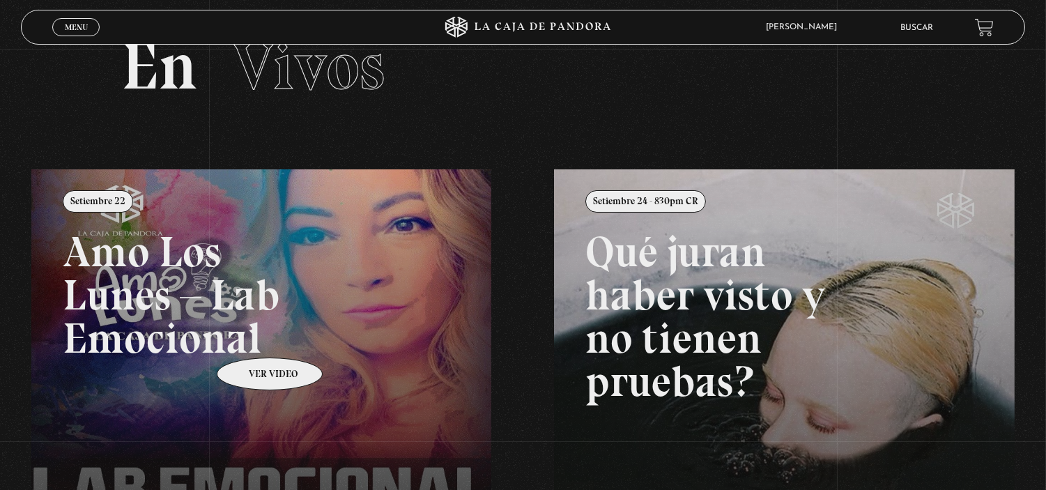
click at [252, 337] on link at bounding box center [554, 414] width 1046 height 490
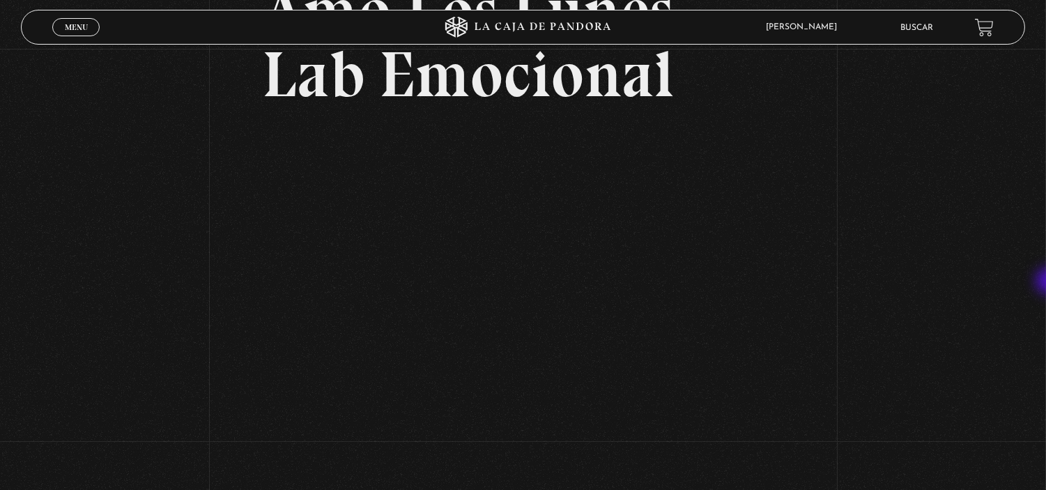
scroll to position [148, 0]
